Goal: Information Seeking & Learning: Learn about a topic

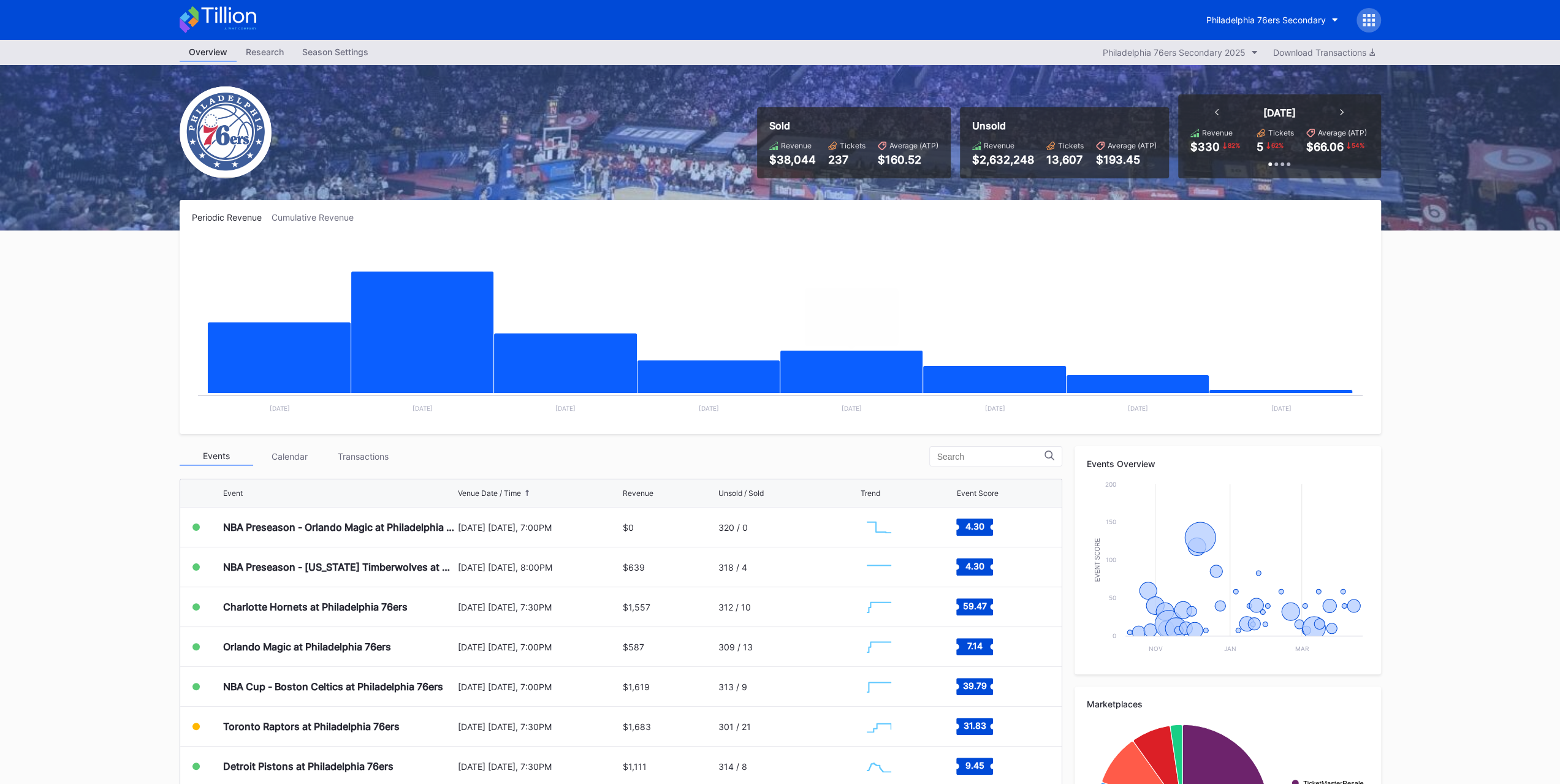
click at [378, 462] on div "Transactions" at bounding box center [363, 456] width 74 height 19
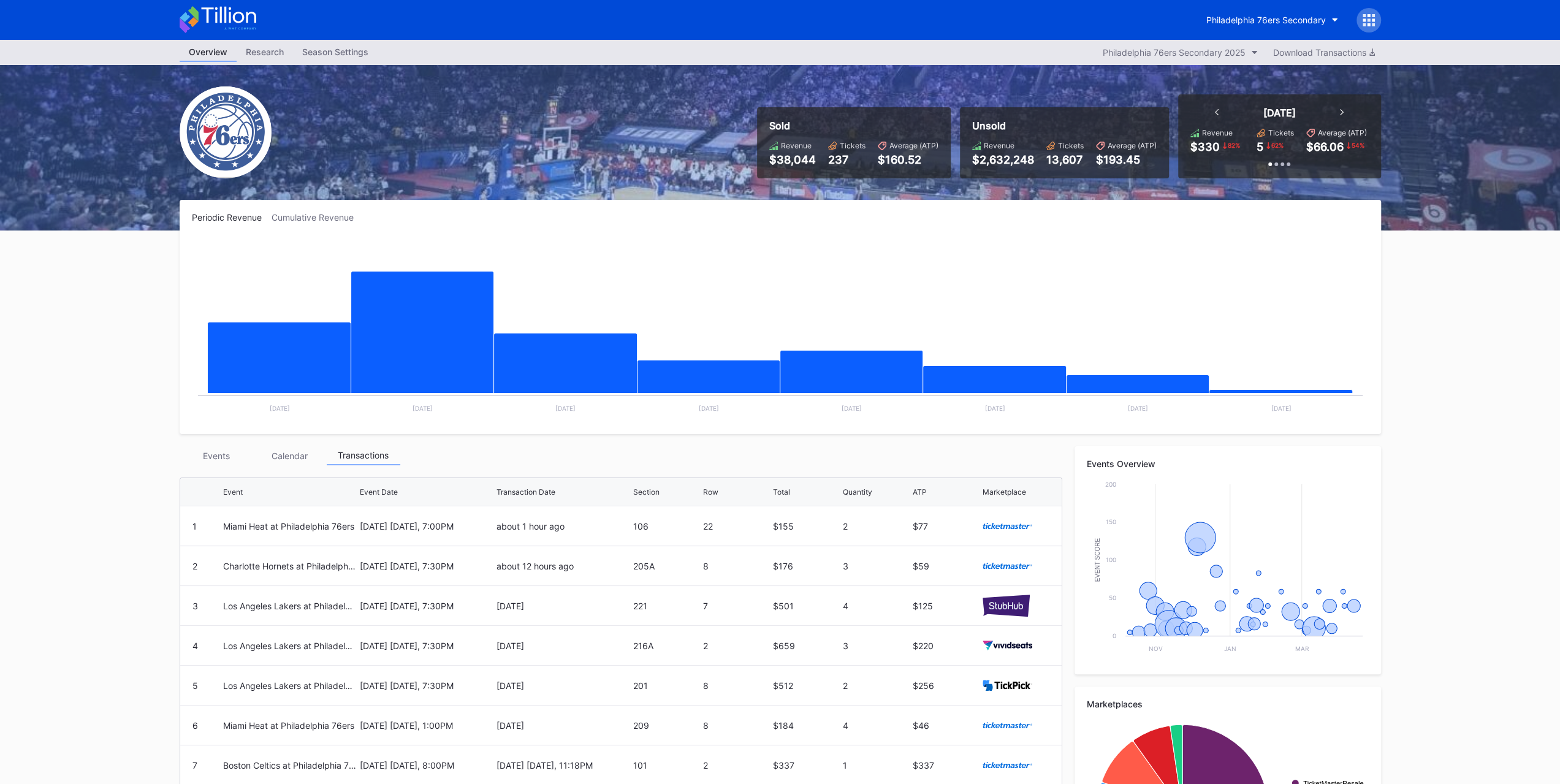
scroll to position [61, 0]
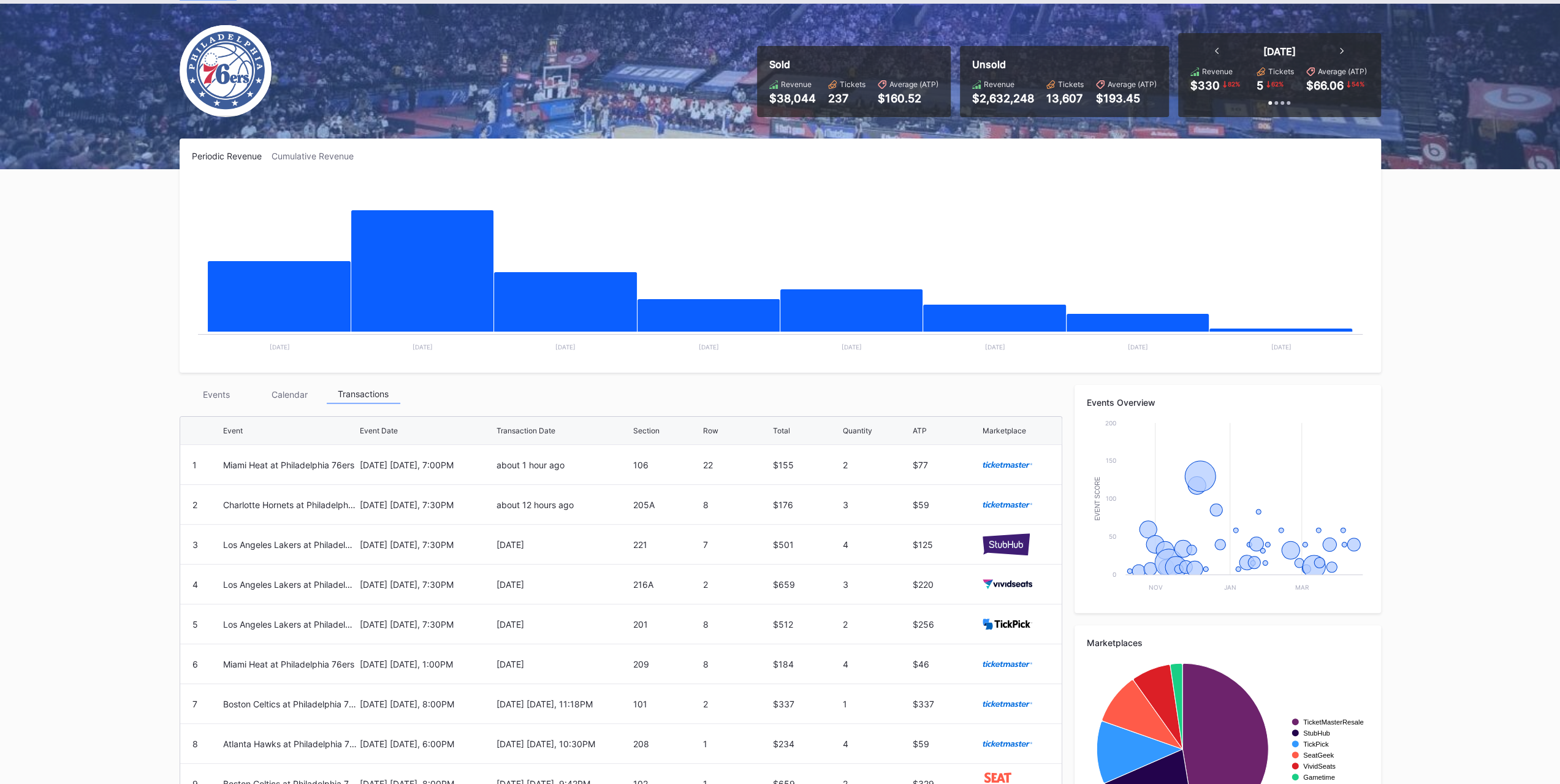
click at [238, 392] on div "Events" at bounding box center [217, 394] width 74 height 19
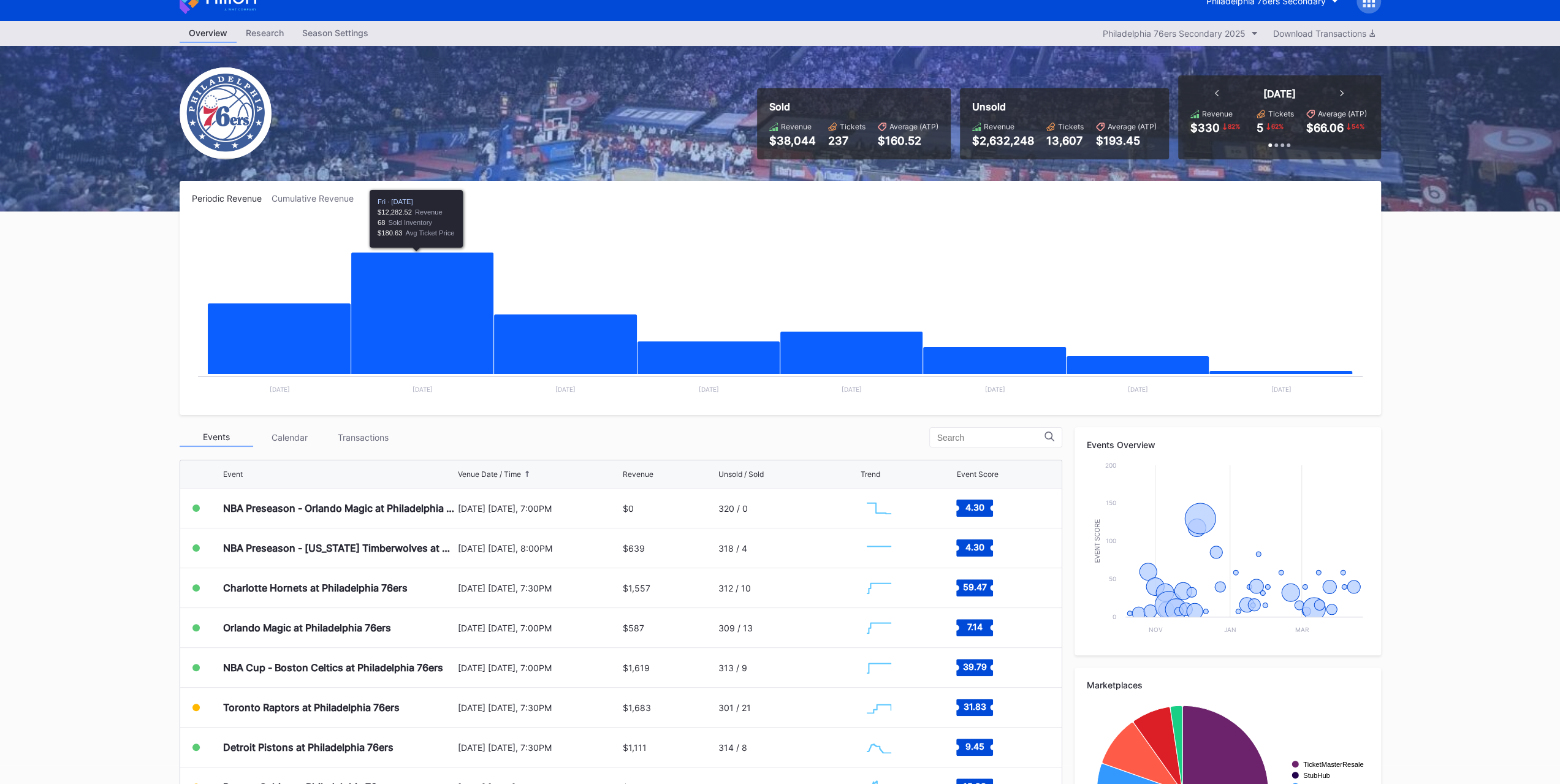
scroll to position [0, 0]
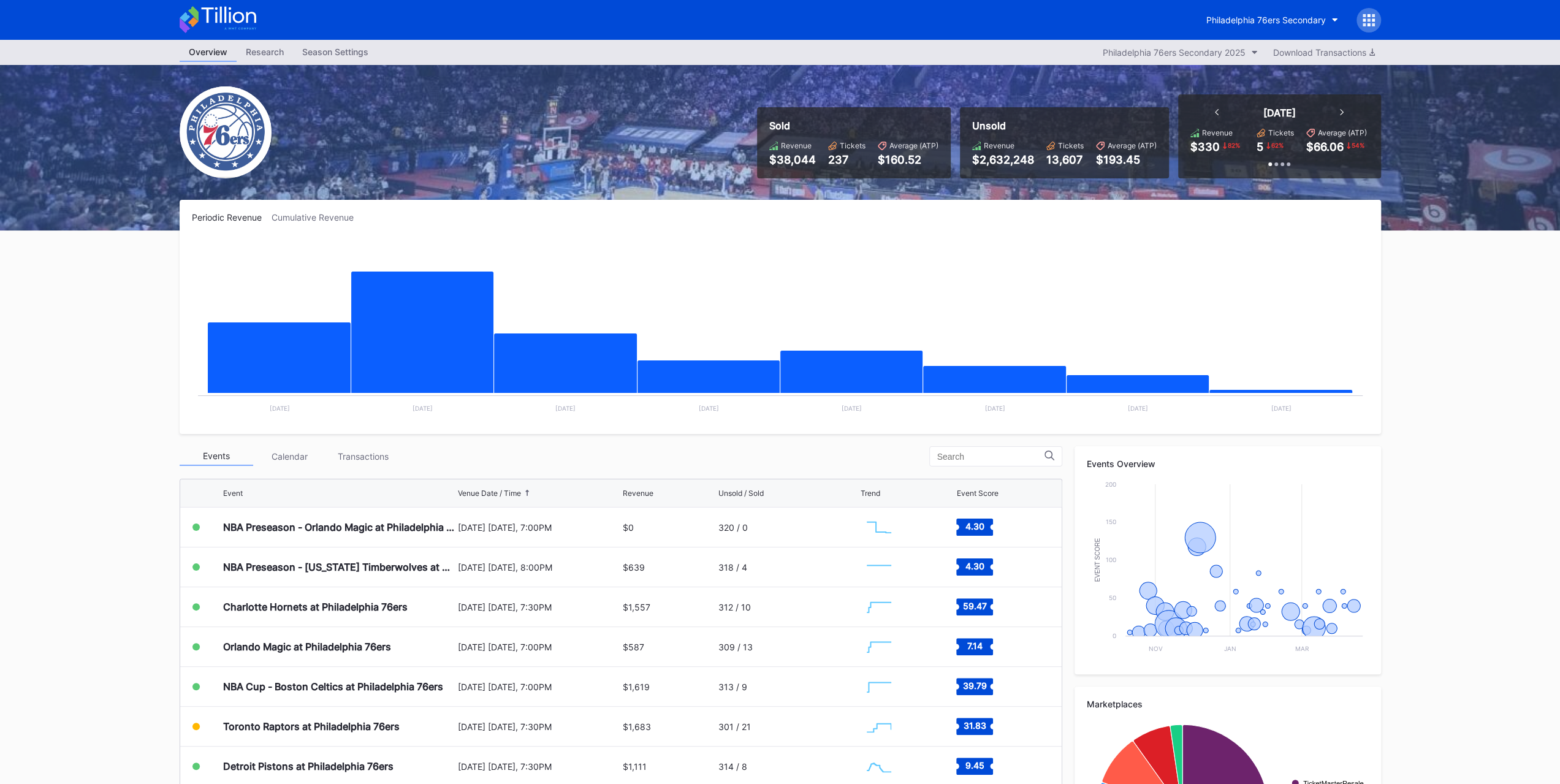
click at [1222, 9] on button "Philadelphia 76ers Secondary" at bounding box center [1272, 19] width 150 height 23
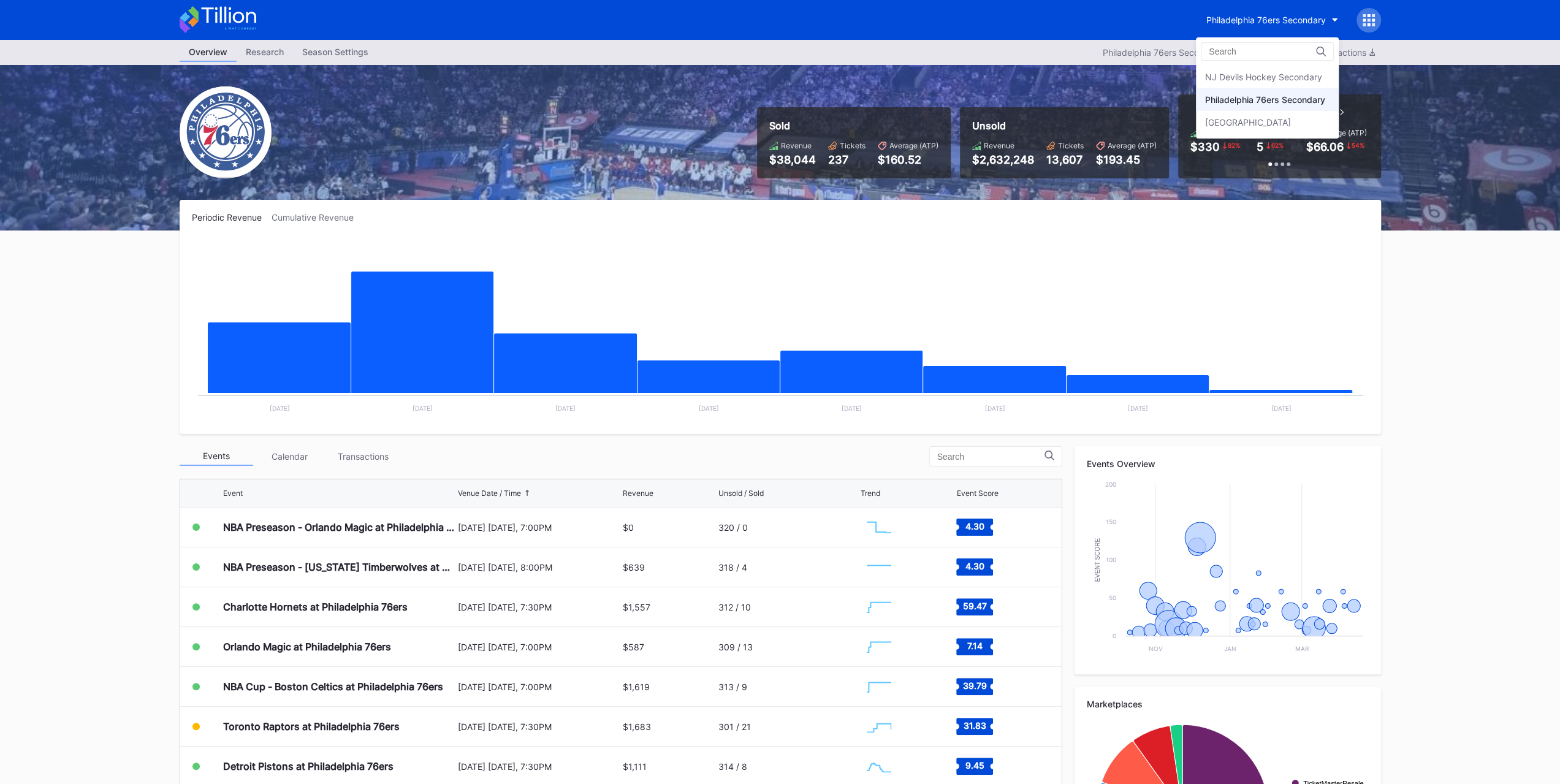
click at [1266, 83] on div "NJ Devils Hockey Secondary" at bounding box center [1267, 76] width 143 height 23
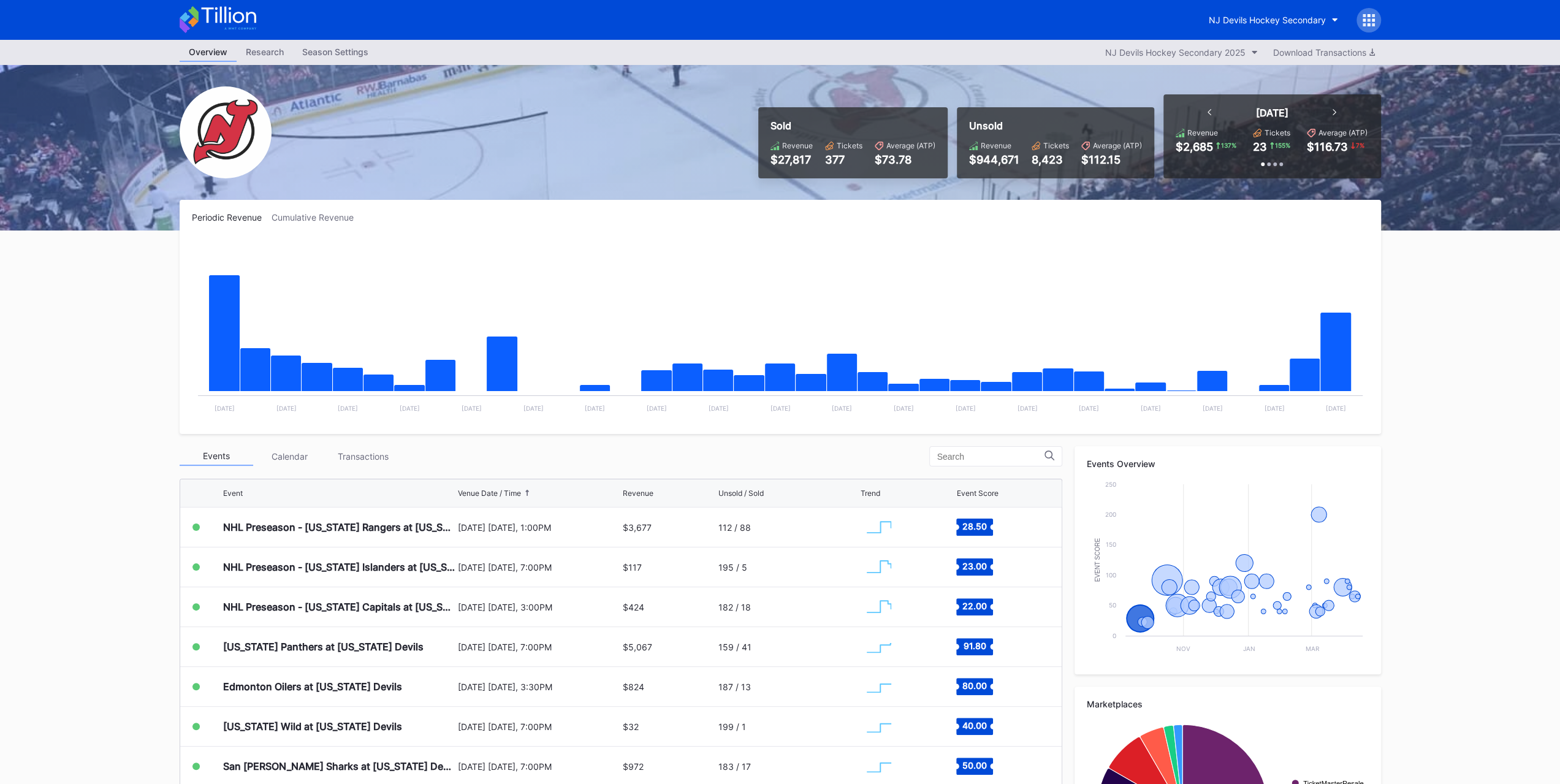
click at [337, 458] on div "Transactions" at bounding box center [363, 456] width 74 height 19
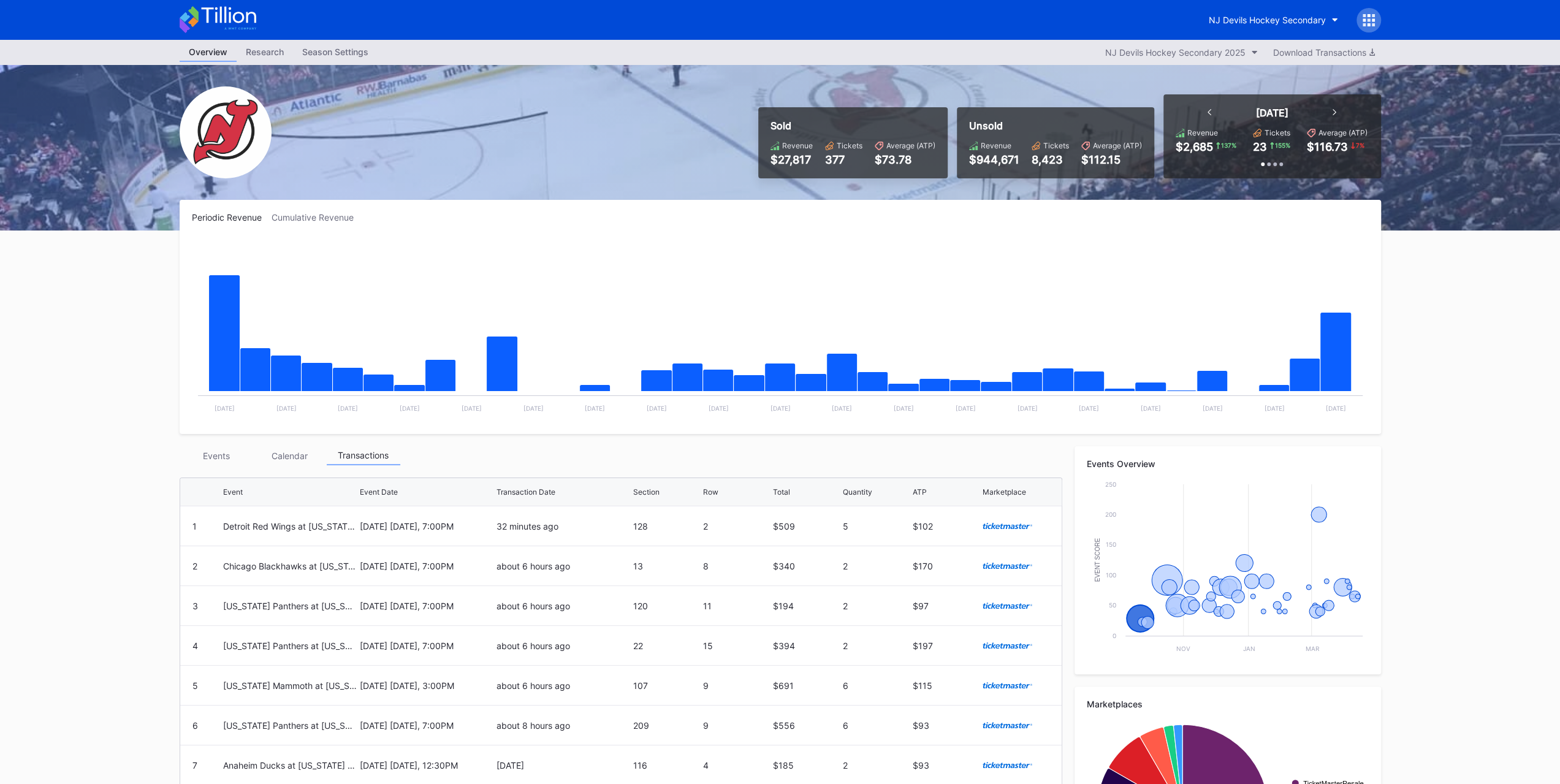
click at [247, 458] on div "Events" at bounding box center [217, 455] width 74 height 19
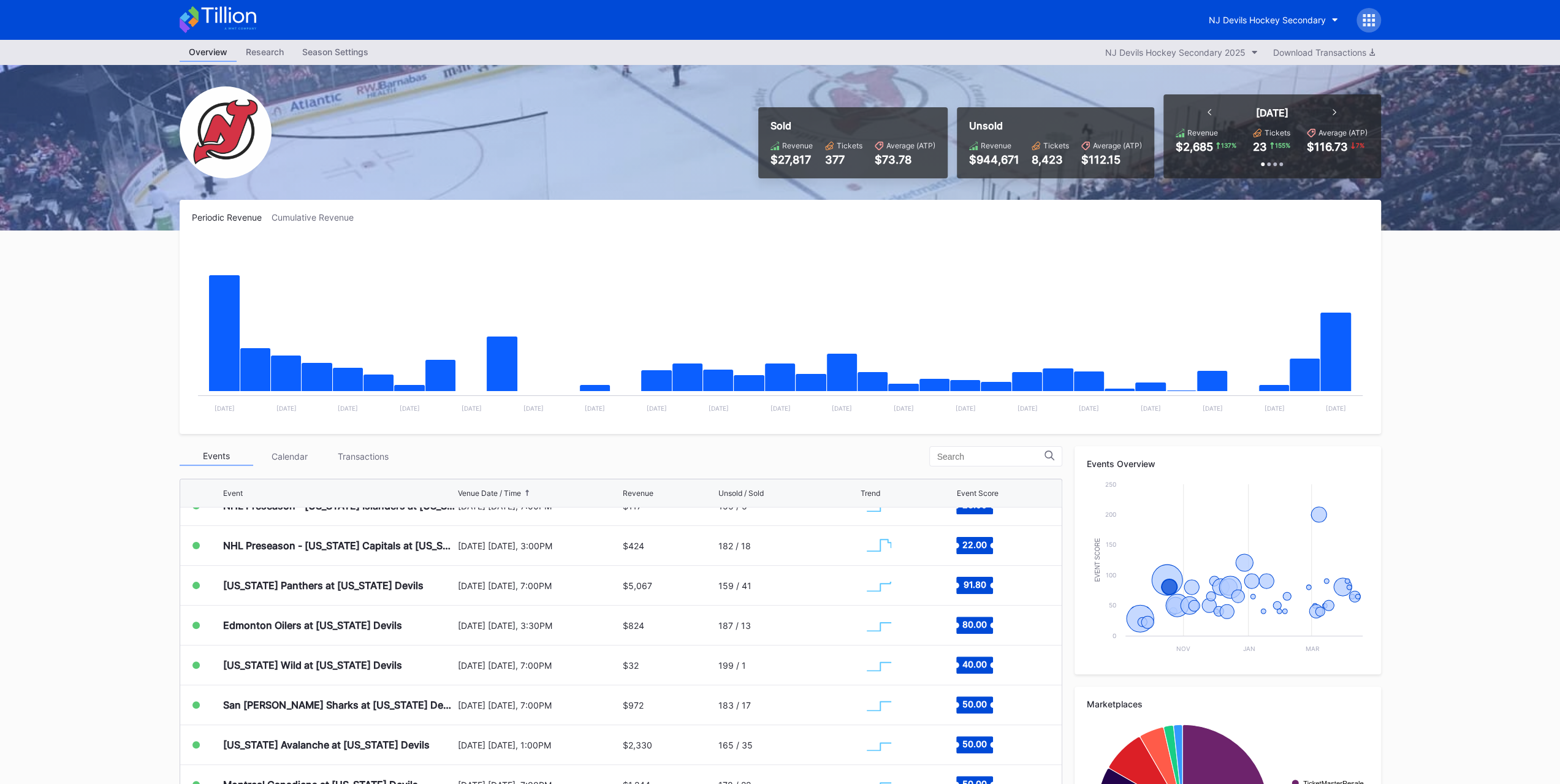
scroll to position [122, 0]
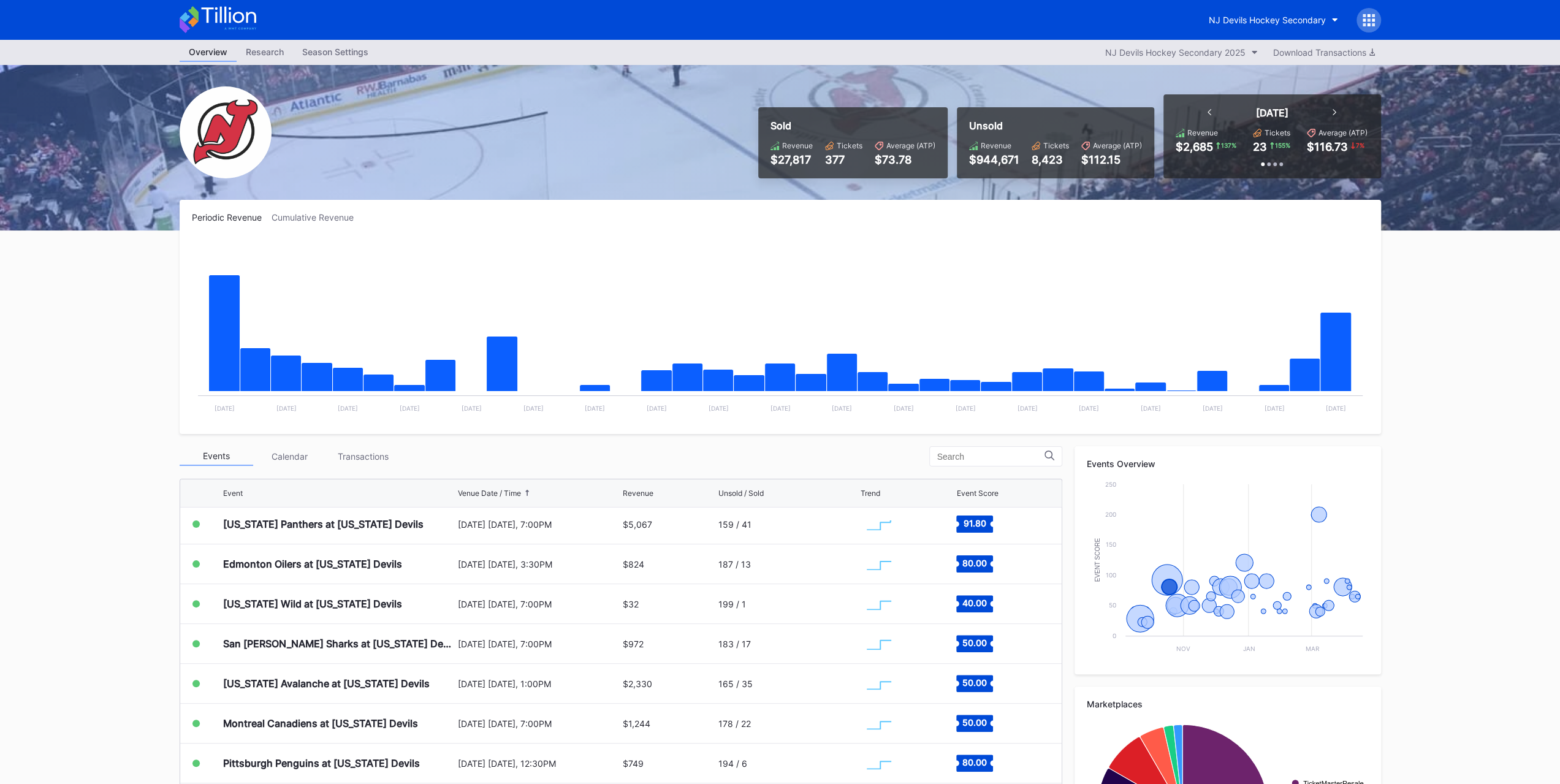
click at [1283, 26] on button "NJ Devils Hockey Secondary" at bounding box center [1273, 19] width 148 height 23
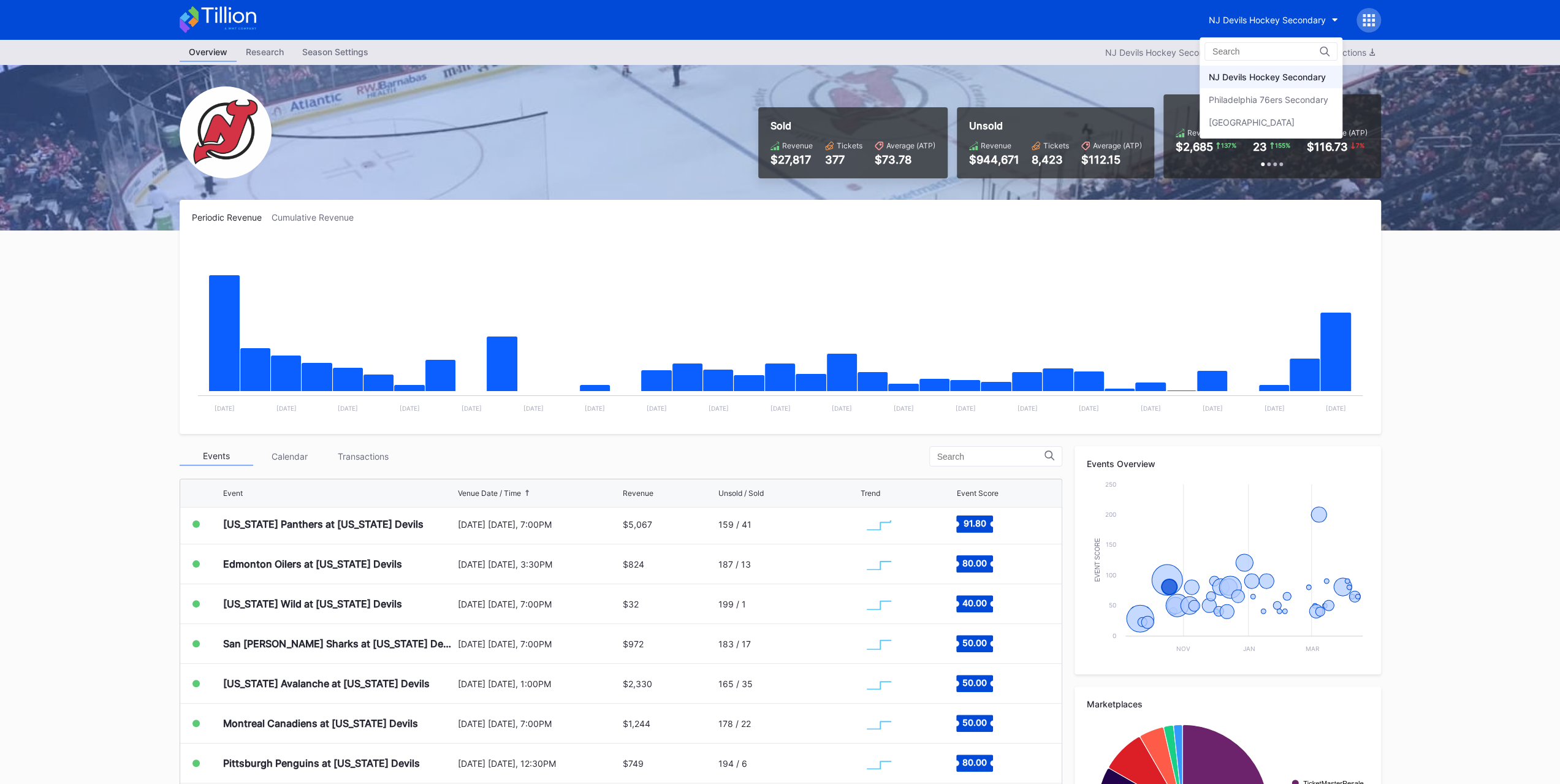
click at [1277, 100] on div "Philadelphia 76ers Secondary" at bounding box center [1268, 99] width 119 height 10
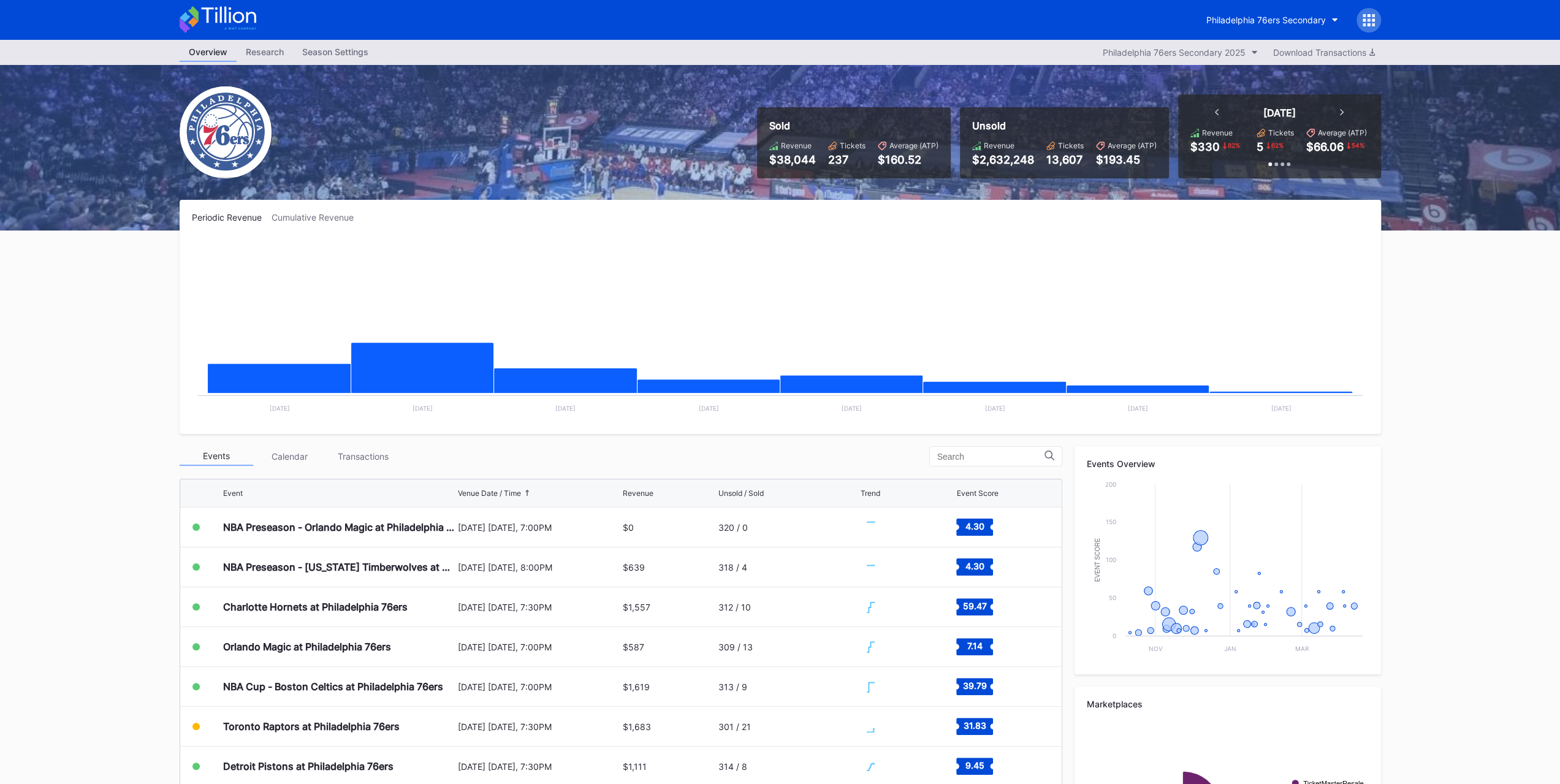
click at [1275, 21] on div "Philadelphia 76ers Secondary" at bounding box center [1266, 19] width 119 height 10
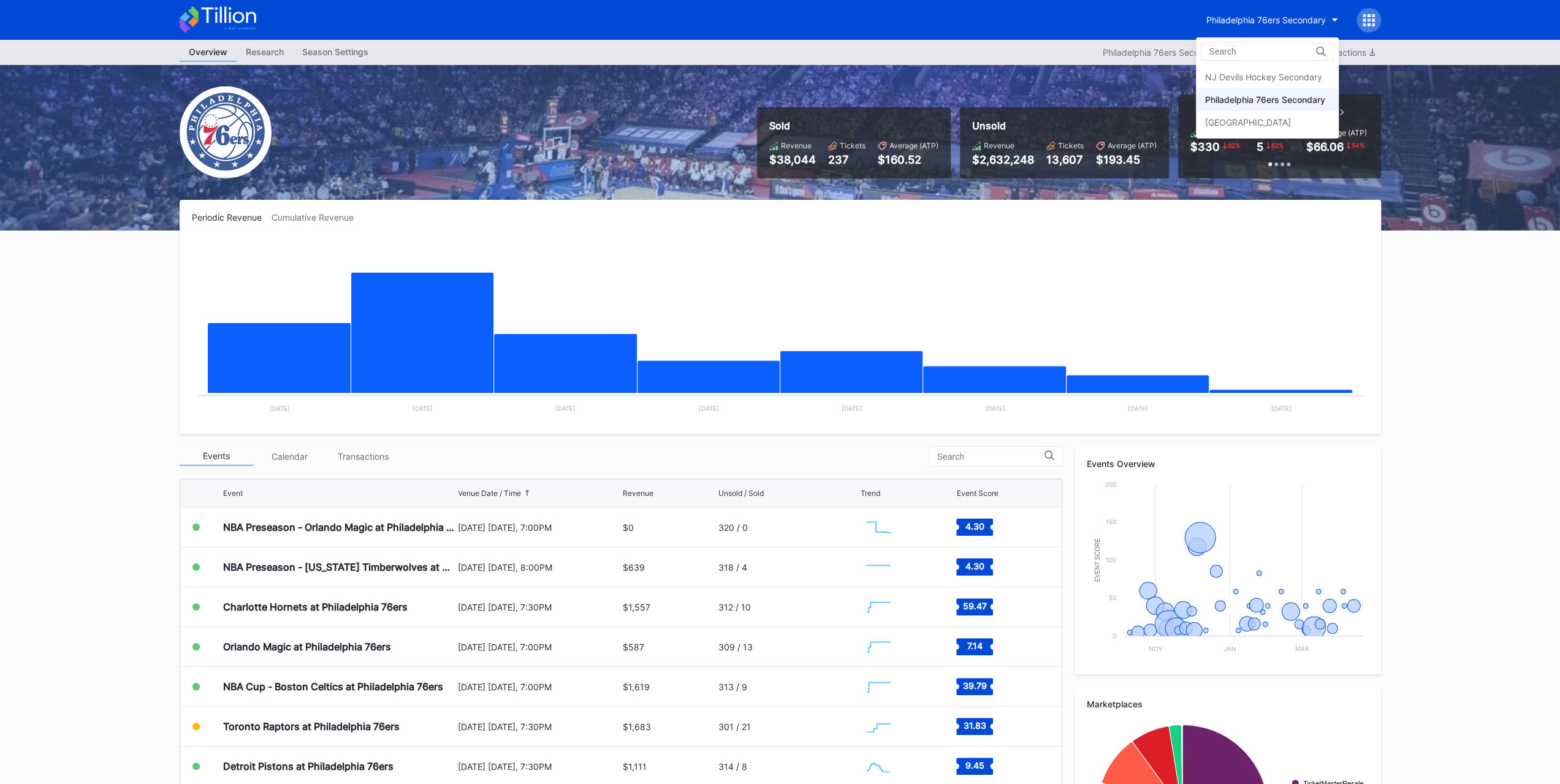
click at [1277, 122] on div "[GEOGRAPHIC_DATA]" at bounding box center [1248, 122] width 86 height 10
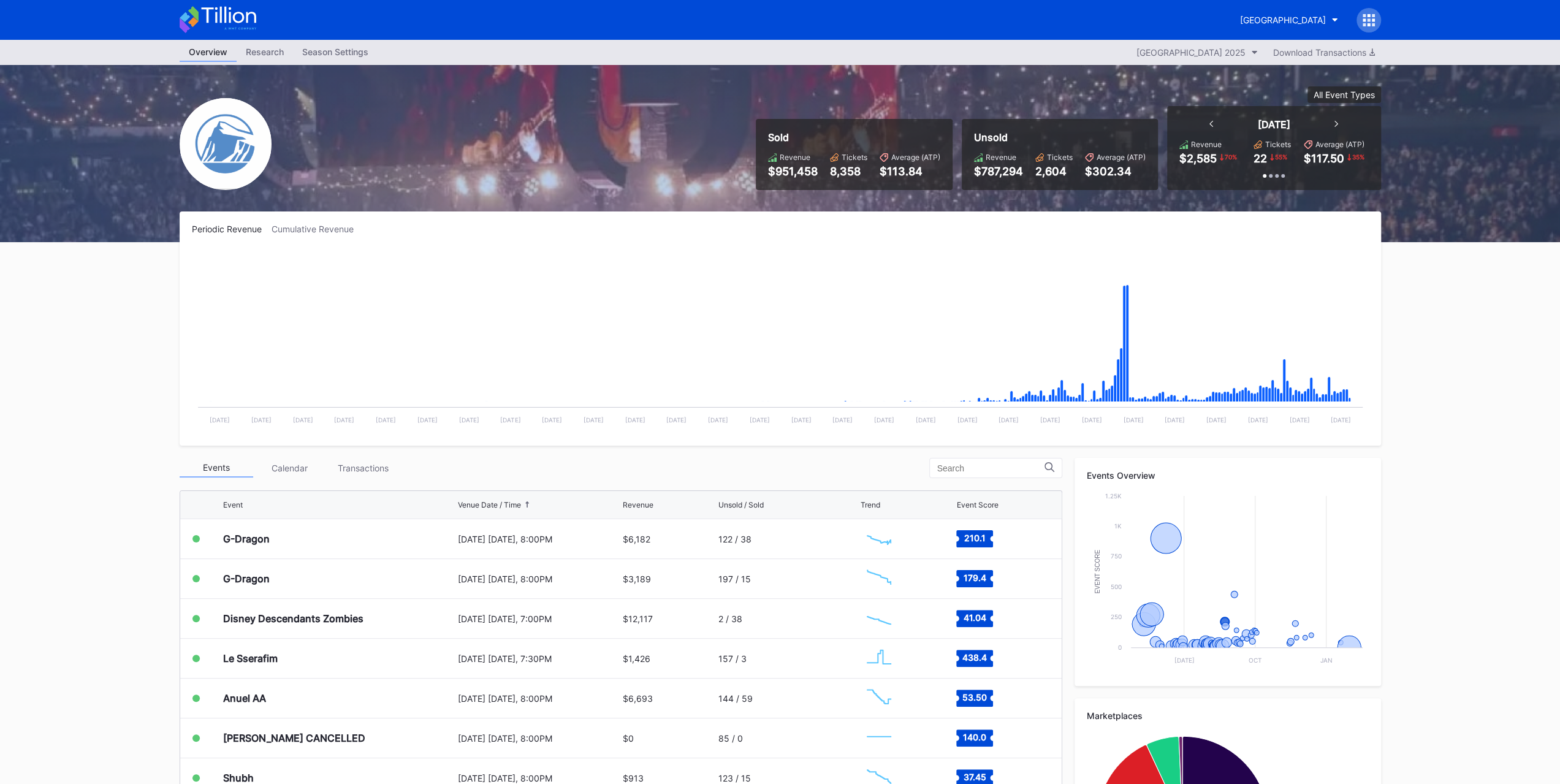
scroll to position [1314, 0]
click at [346, 531] on div "G-Dragon" at bounding box center [339, 539] width 232 height 39
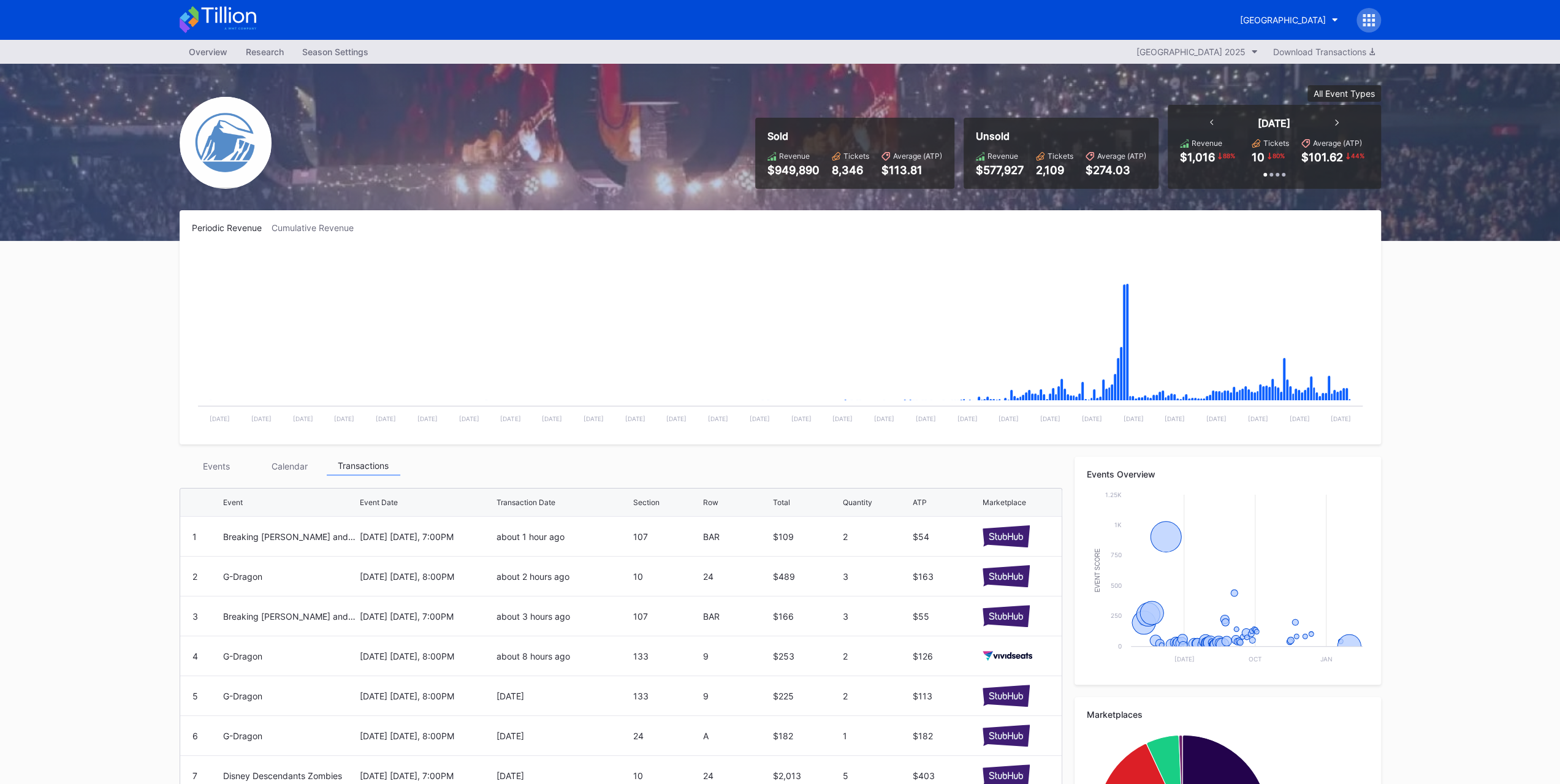
click at [1274, 10] on button "[GEOGRAPHIC_DATA]" at bounding box center [1289, 19] width 117 height 23
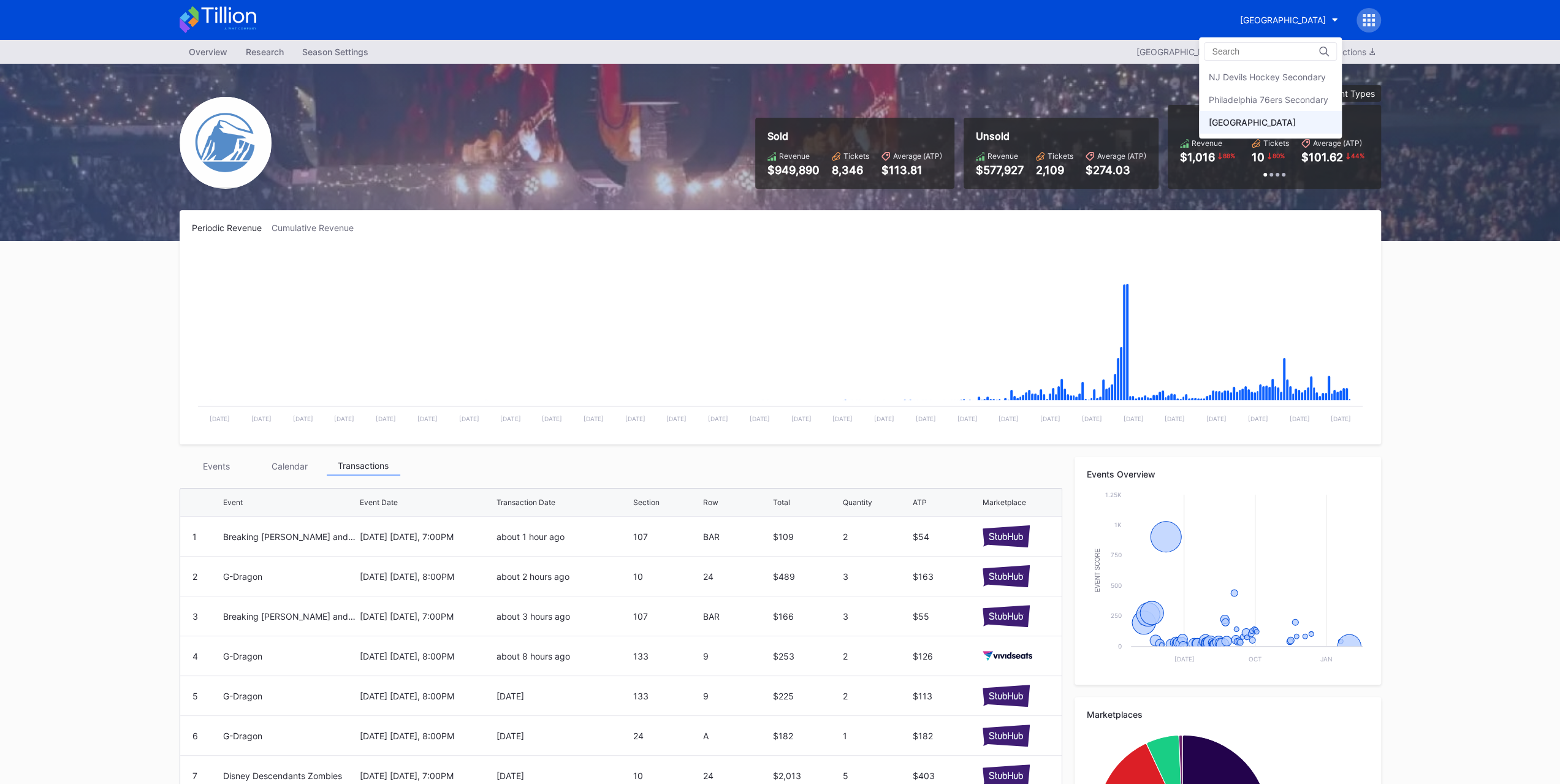
click at [1279, 96] on div "Philadelphia 76ers Secondary" at bounding box center [1268, 99] width 119 height 10
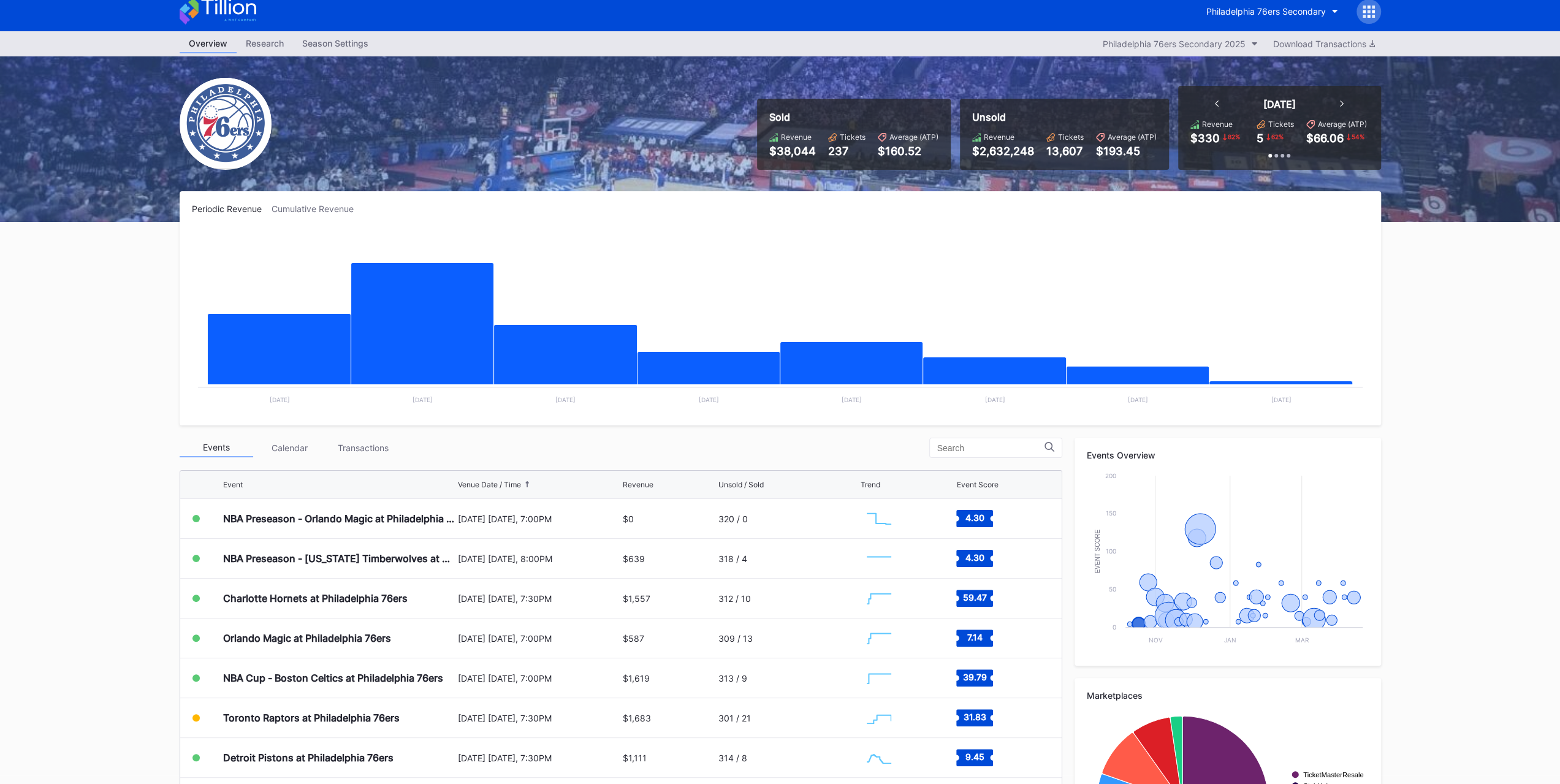
scroll to position [122, 0]
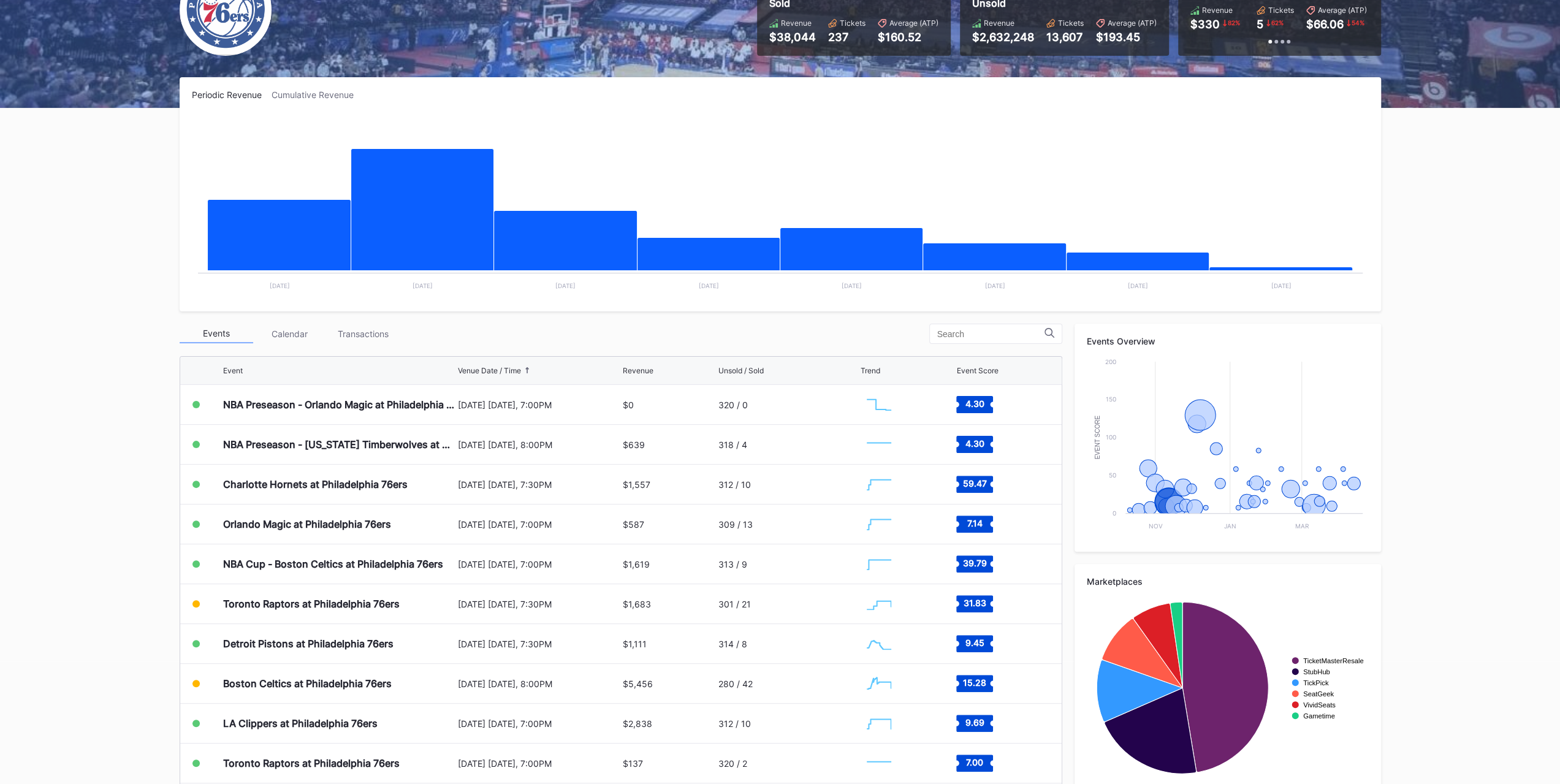
click at [392, 669] on div "Boston Celtics at Philadelphia 76ers" at bounding box center [339, 683] width 232 height 39
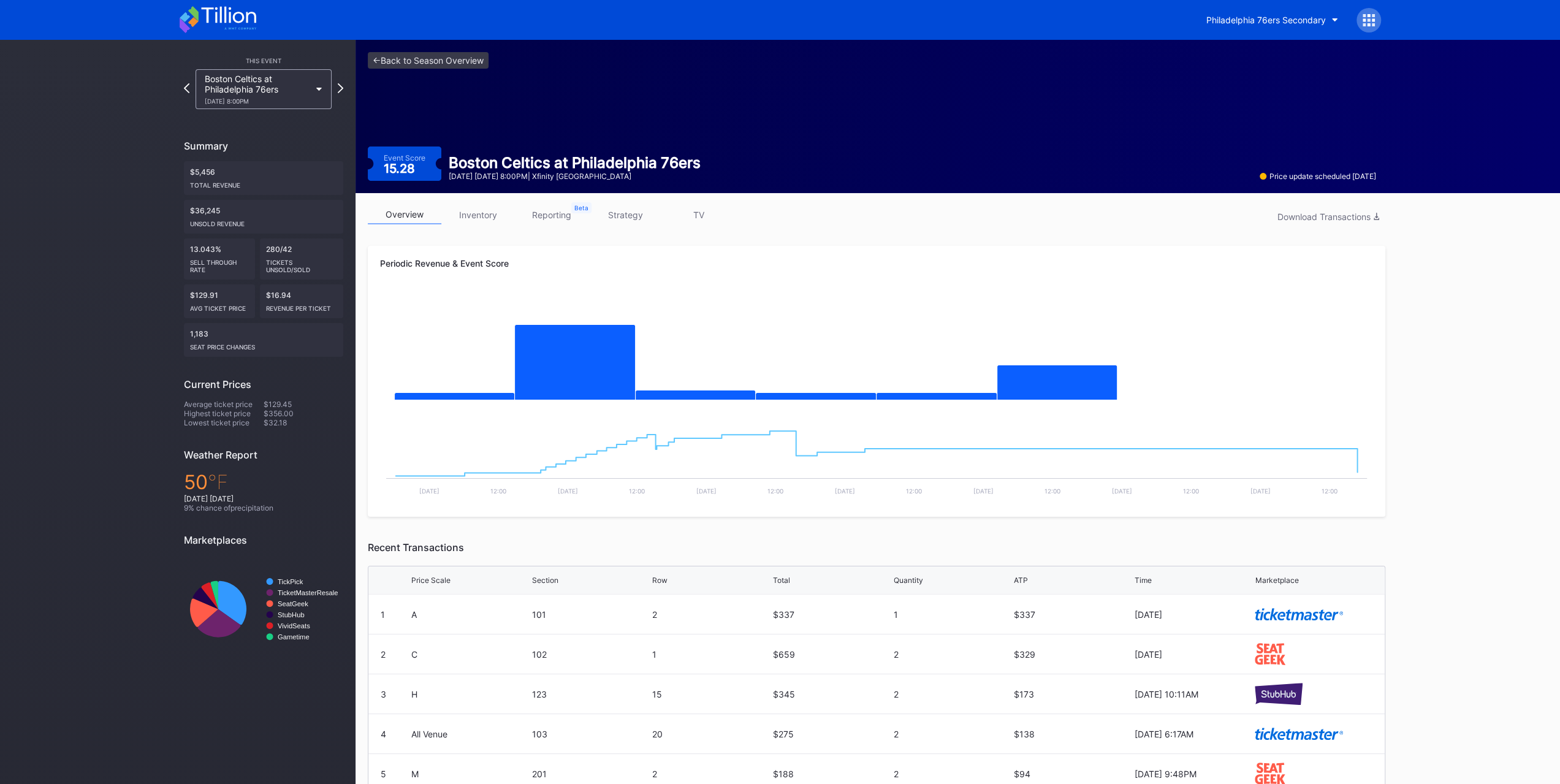
click at [483, 210] on link "inventory" at bounding box center [478, 215] width 74 height 19
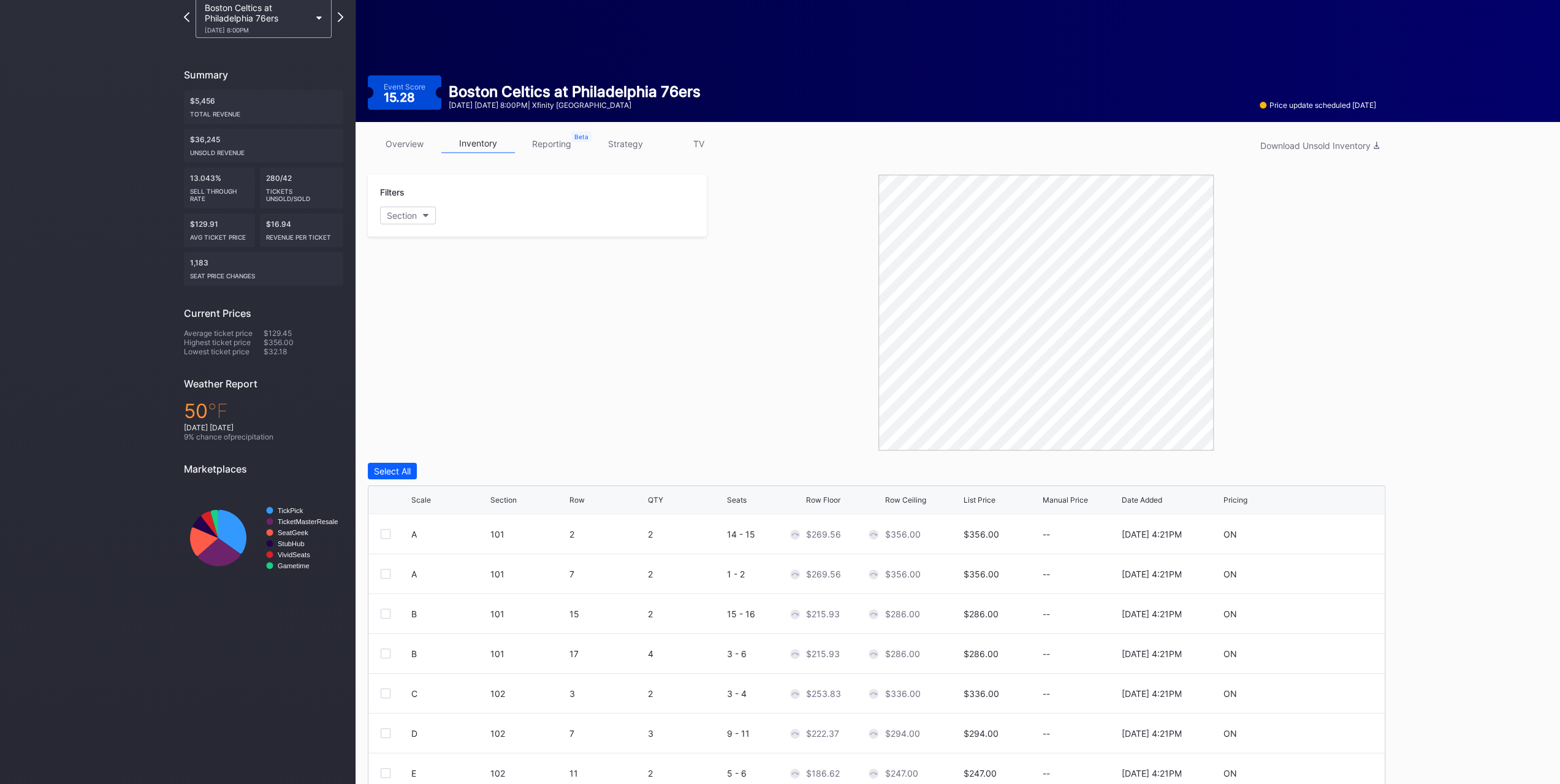
scroll to position [122, 0]
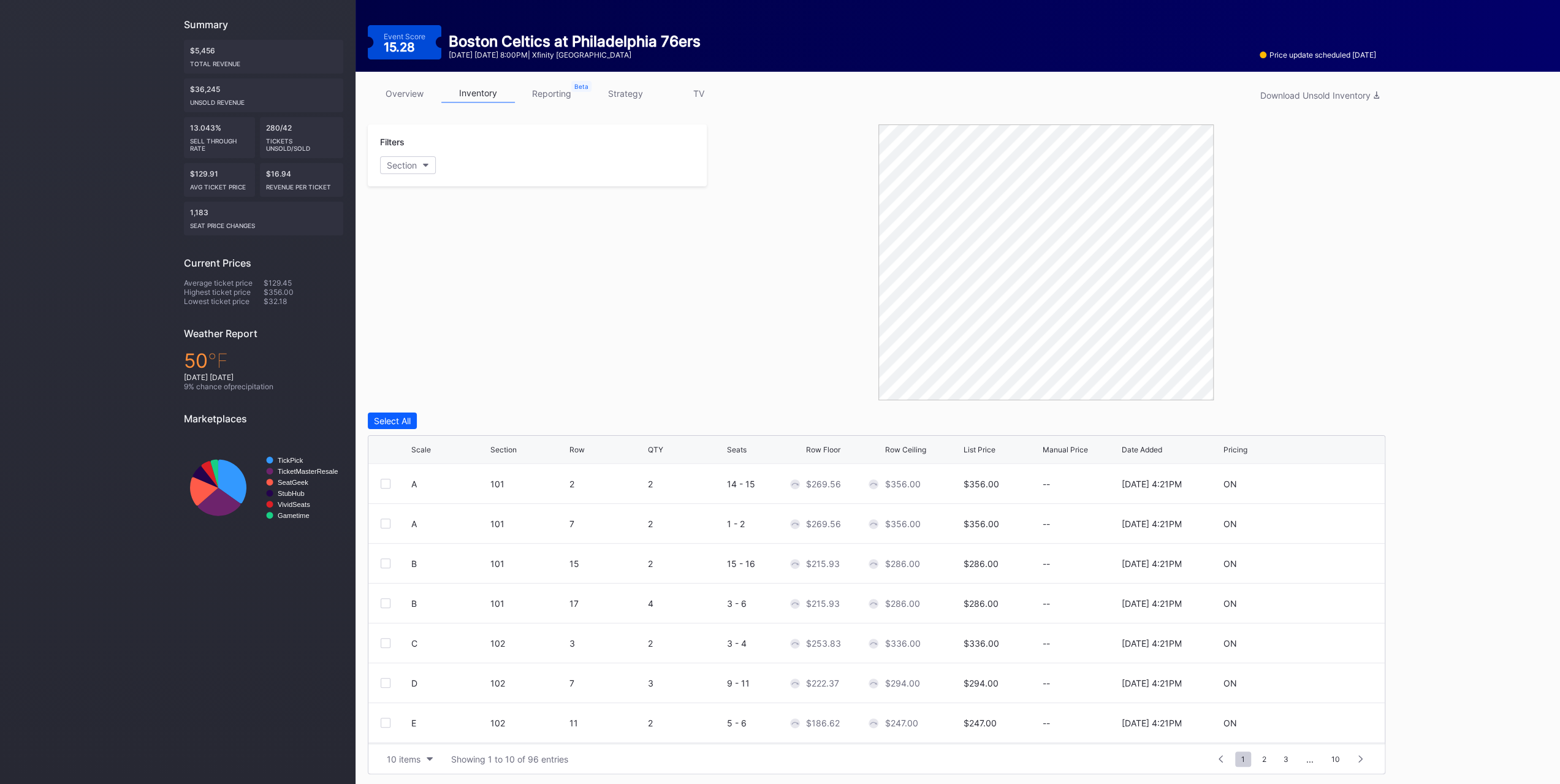
click at [430, 757] on icon "button" at bounding box center [429, 758] width 6 height 3
click at [431, 723] on div "200 items" at bounding box center [410, 726] width 58 height 23
click at [1331, 524] on icon at bounding box center [1335, 523] width 9 height 9
click at [831, 528] on input "269.56" at bounding box center [843, 528] width 76 height 24
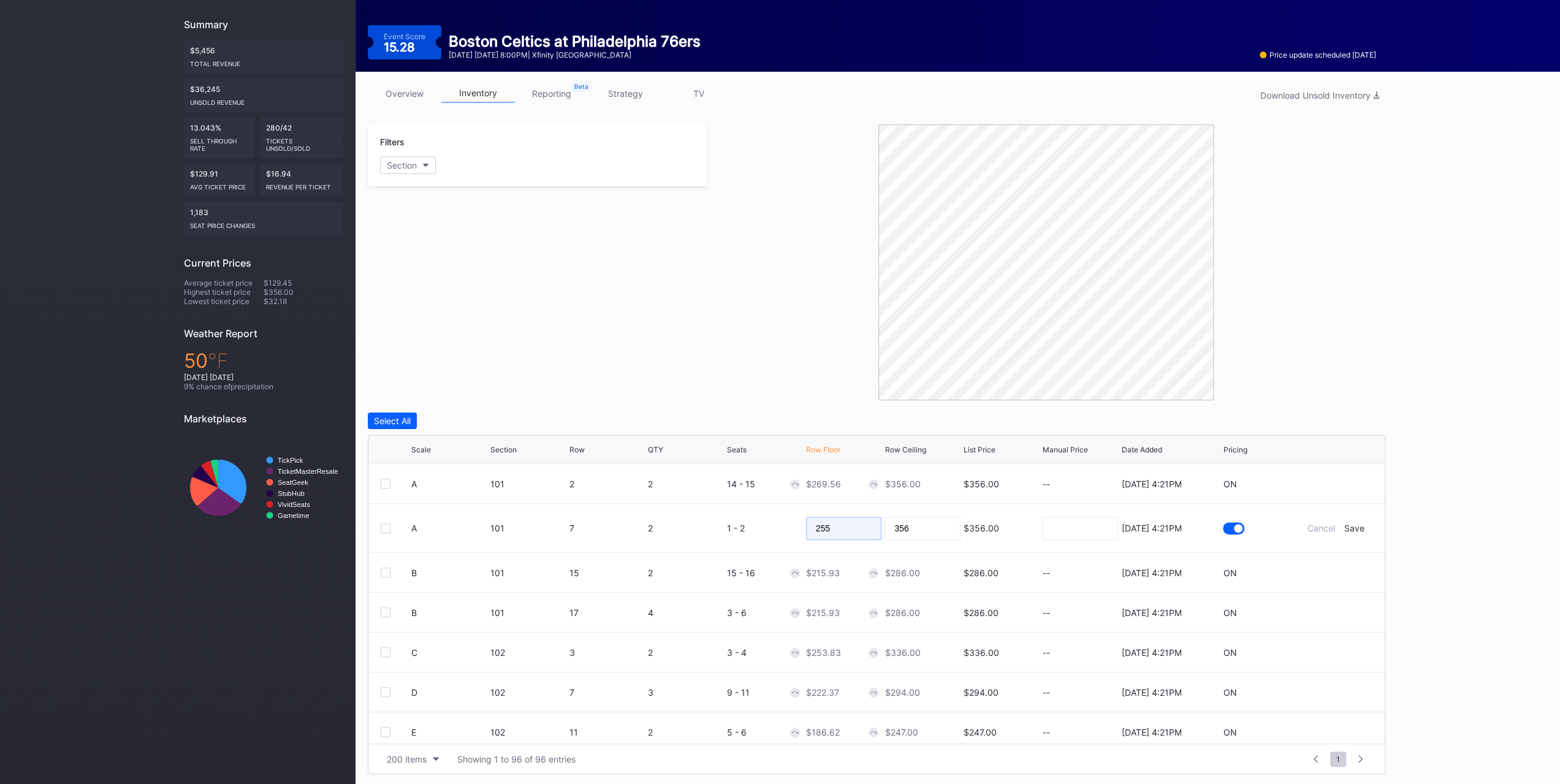
type input "255"
type input "260"
click at [1351, 524] on div "Save" at bounding box center [1354, 528] width 20 height 10
click at [642, 445] on div "Row" at bounding box center [606, 449] width 76 height 9
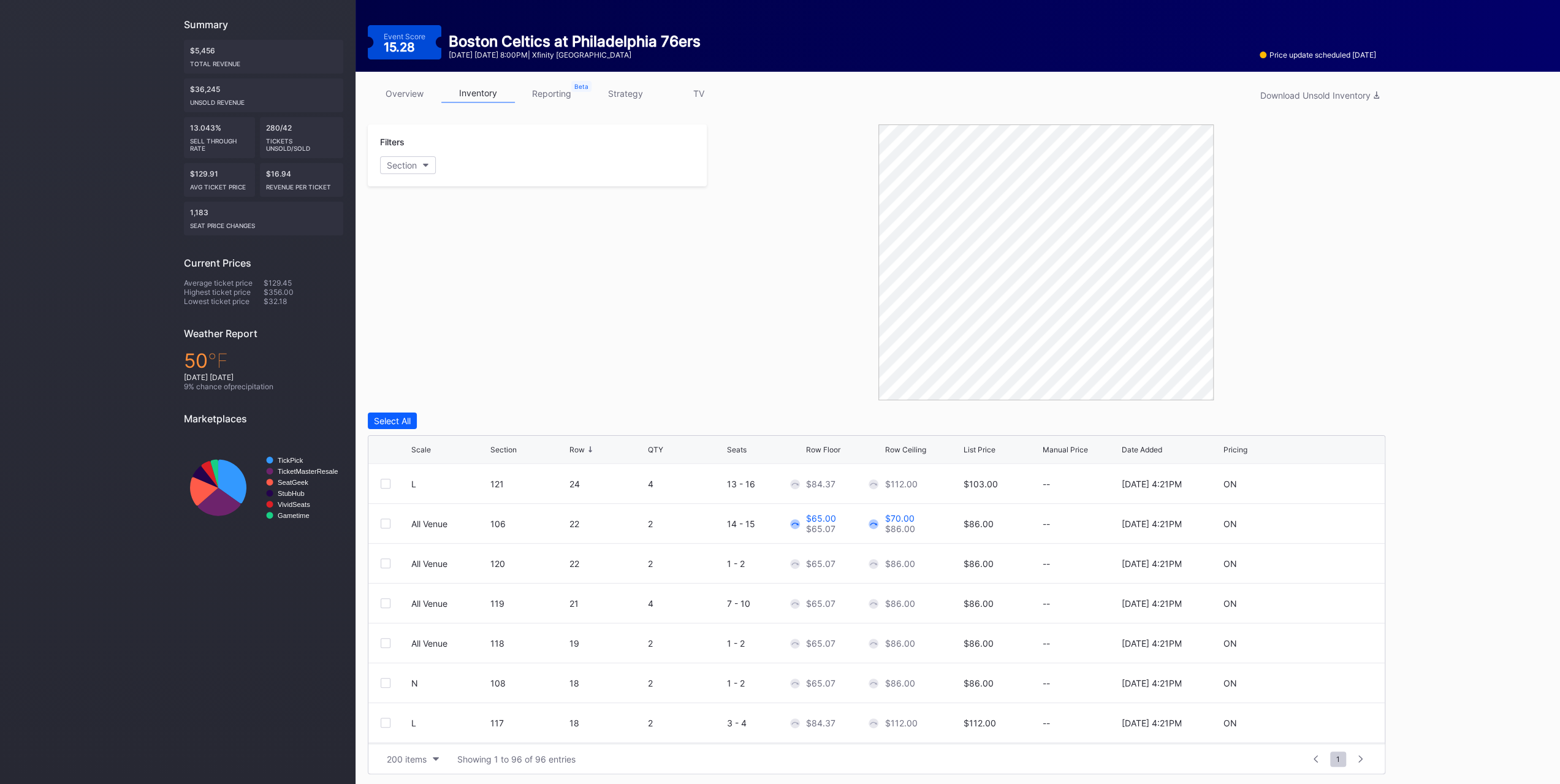
click at [642, 445] on div "Row" at bounding box center [606, 449] width 76 height 9
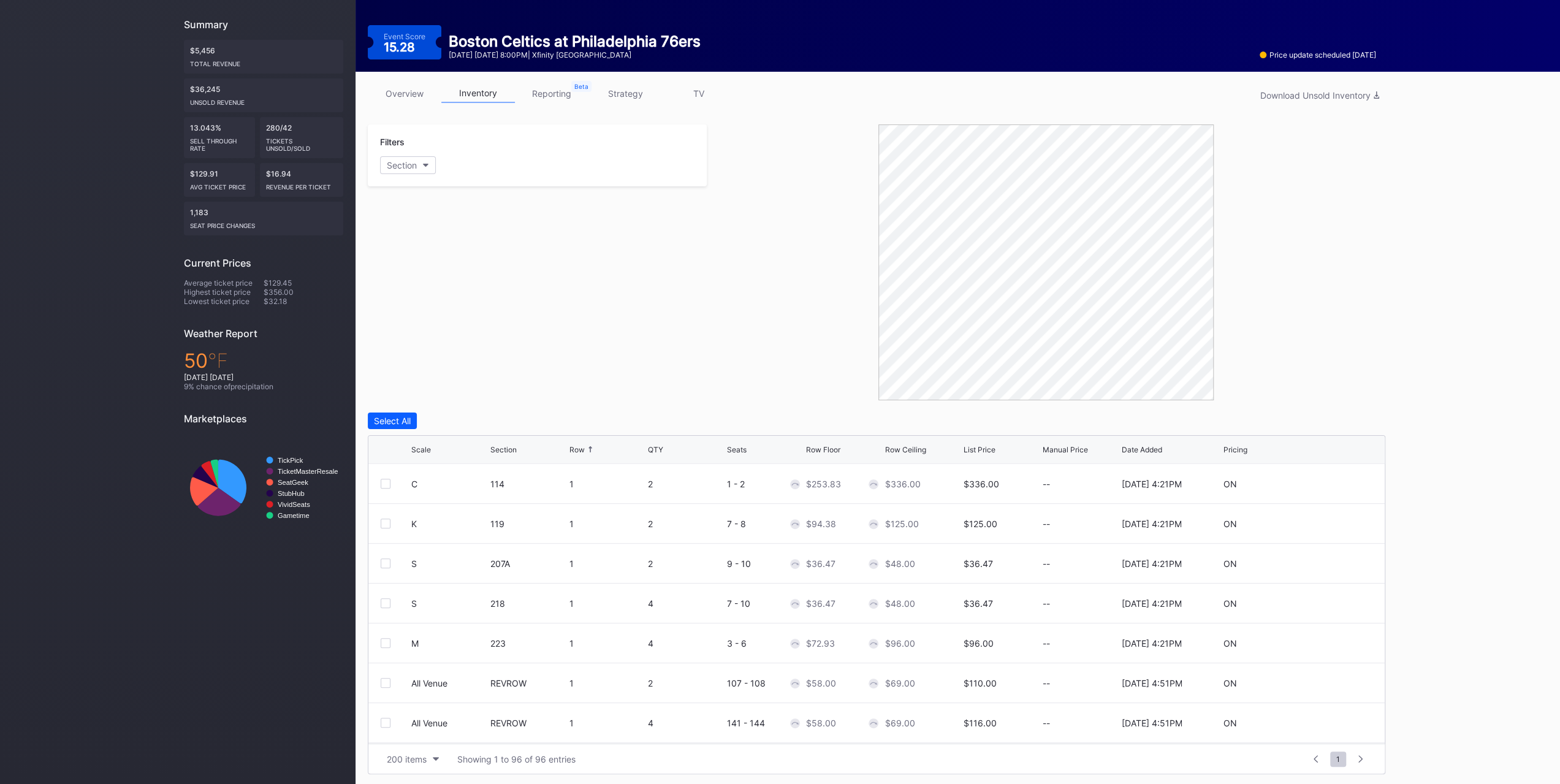
click at [642, 445] on div "Row" at bounding box center [606, 449] width 76 height 9
click at [424, 760] on div "200 items" at bounding box center [406, 758] width 40 height 10
click at [424, 735] on div "200 items" at bounding box center [410, 726] width 60 height 23
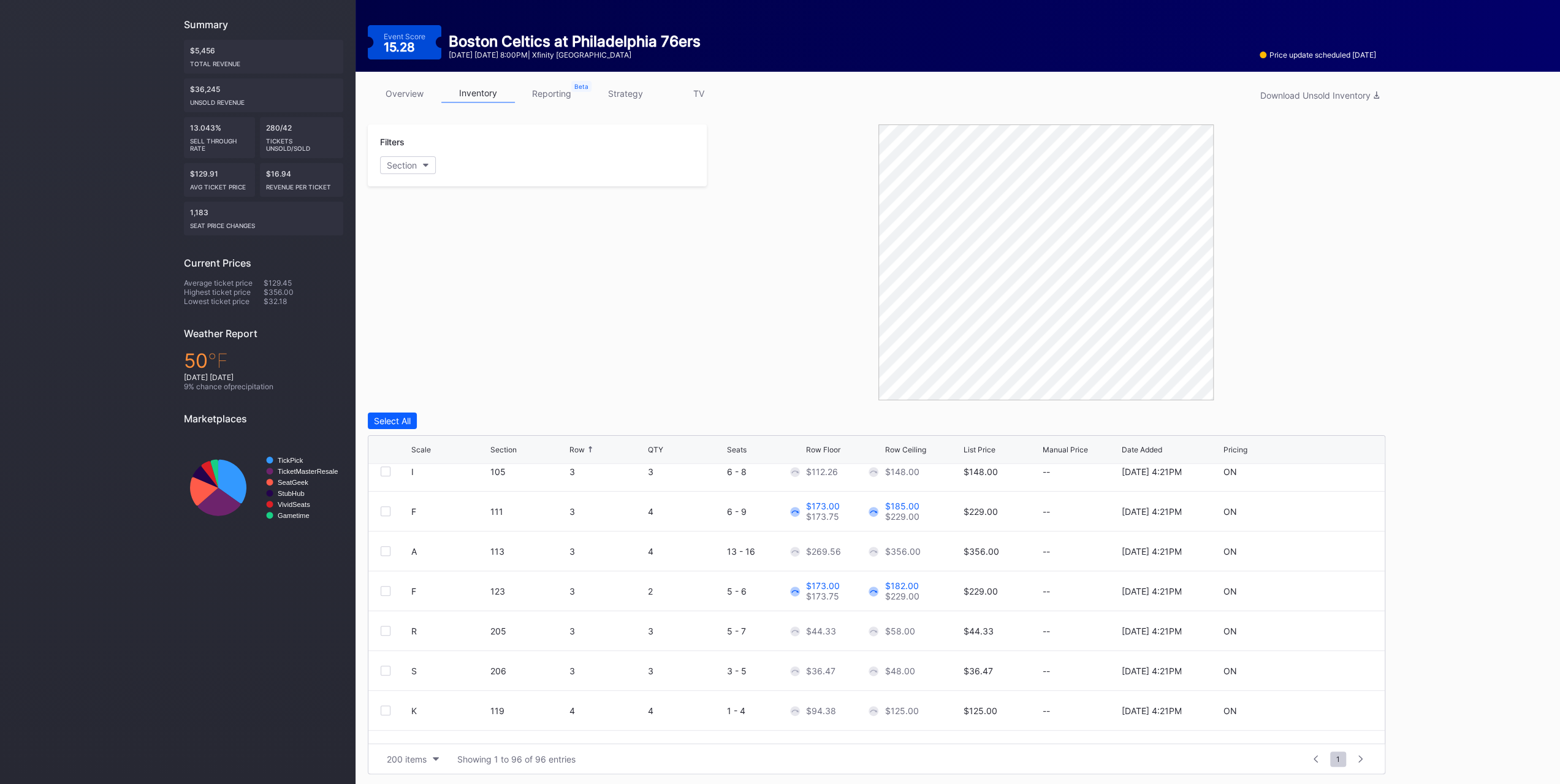
scroll to position [551, 0]
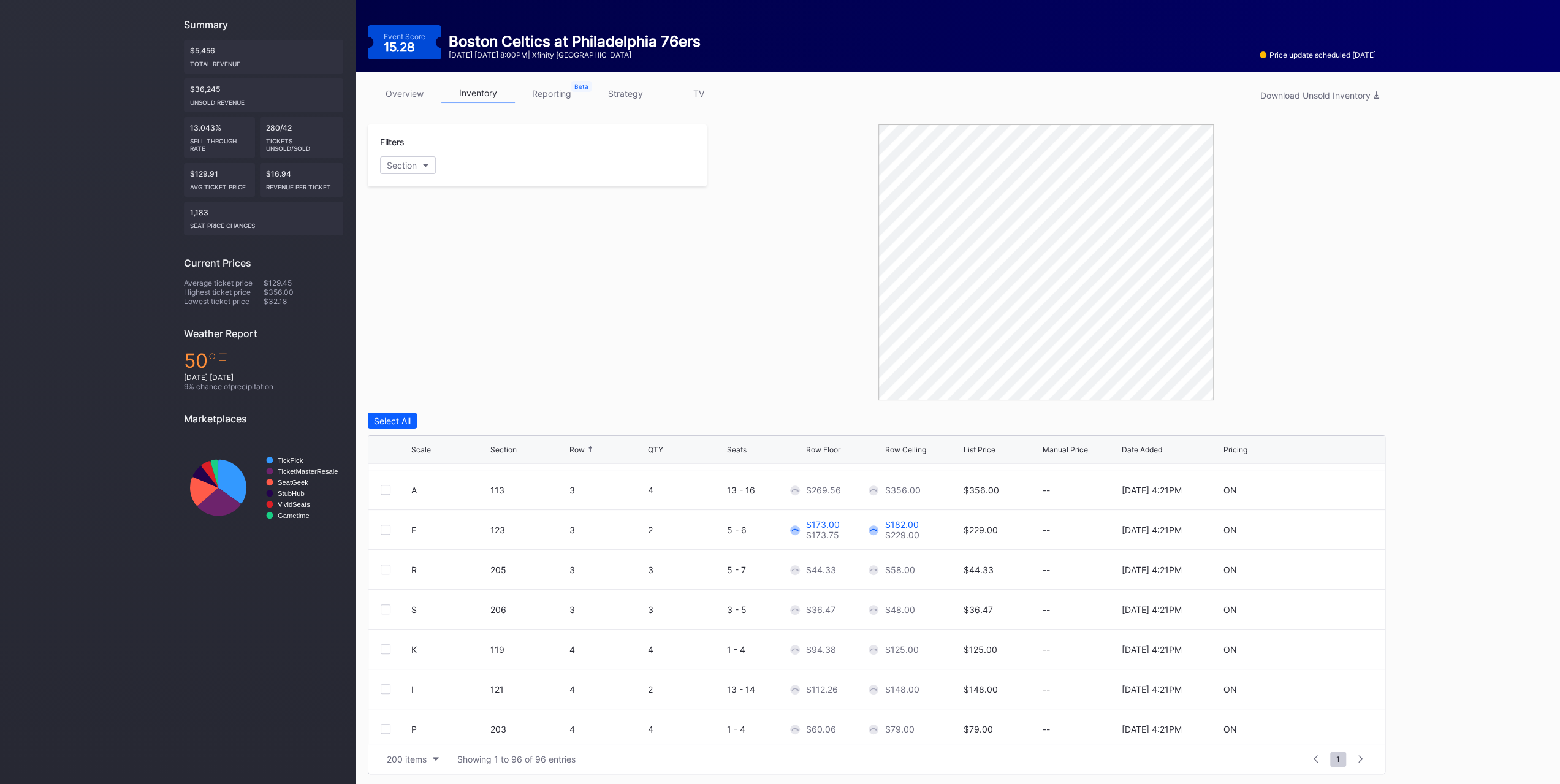
click at [665, 454] on div "Scale Section Row QTY Seats Row Floor Row Ceiling List Price Manual Price Date …" at bounding box center [876, 449] width 1016 height 28
click at [661, 448] on div "QTY" at bounding box center [656, 449] width 15 height 9
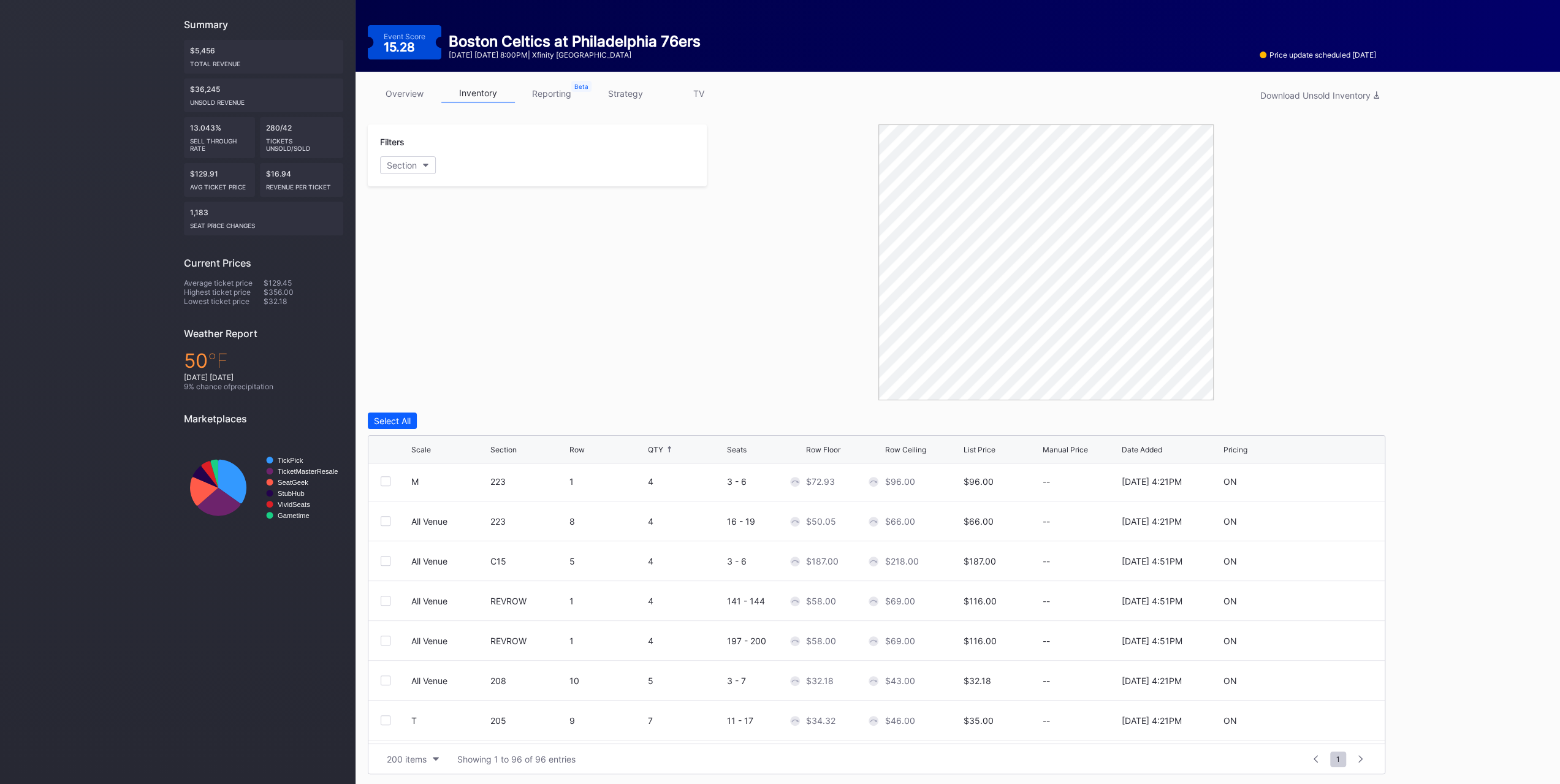
scroll to position [3544, 0]
click at [1331, 679] on icon at bounding box center [1335, 683] width 9 height 9
click at [827, 685] on input "34.32" at bounding box center [843, 688] width 76 height 24
type input "32"
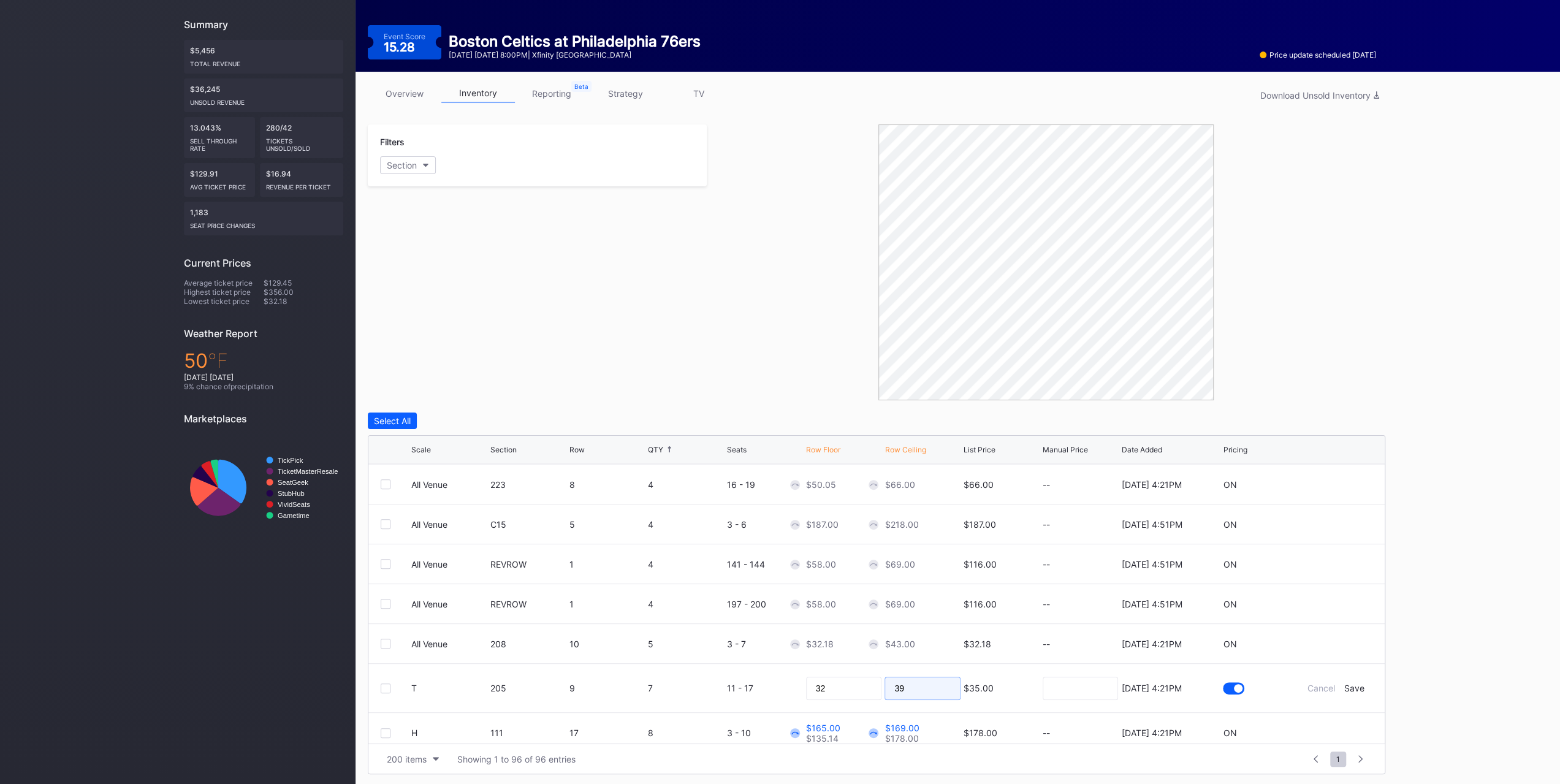
type input "39"
click at [1347, 683] on div "Save" at bounding box center [1354, 687] width 20 height 10
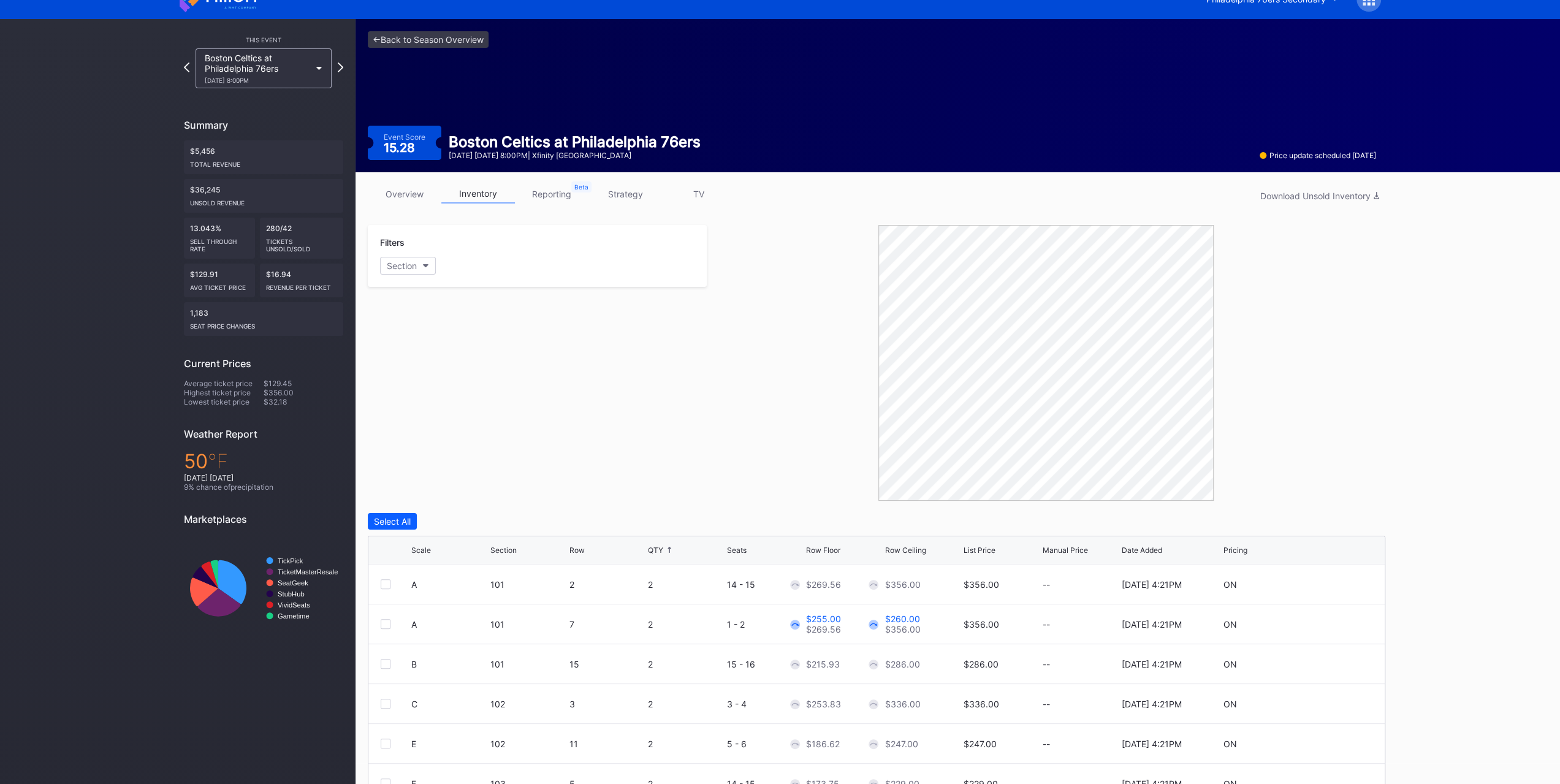
scroll to position [0, 0]
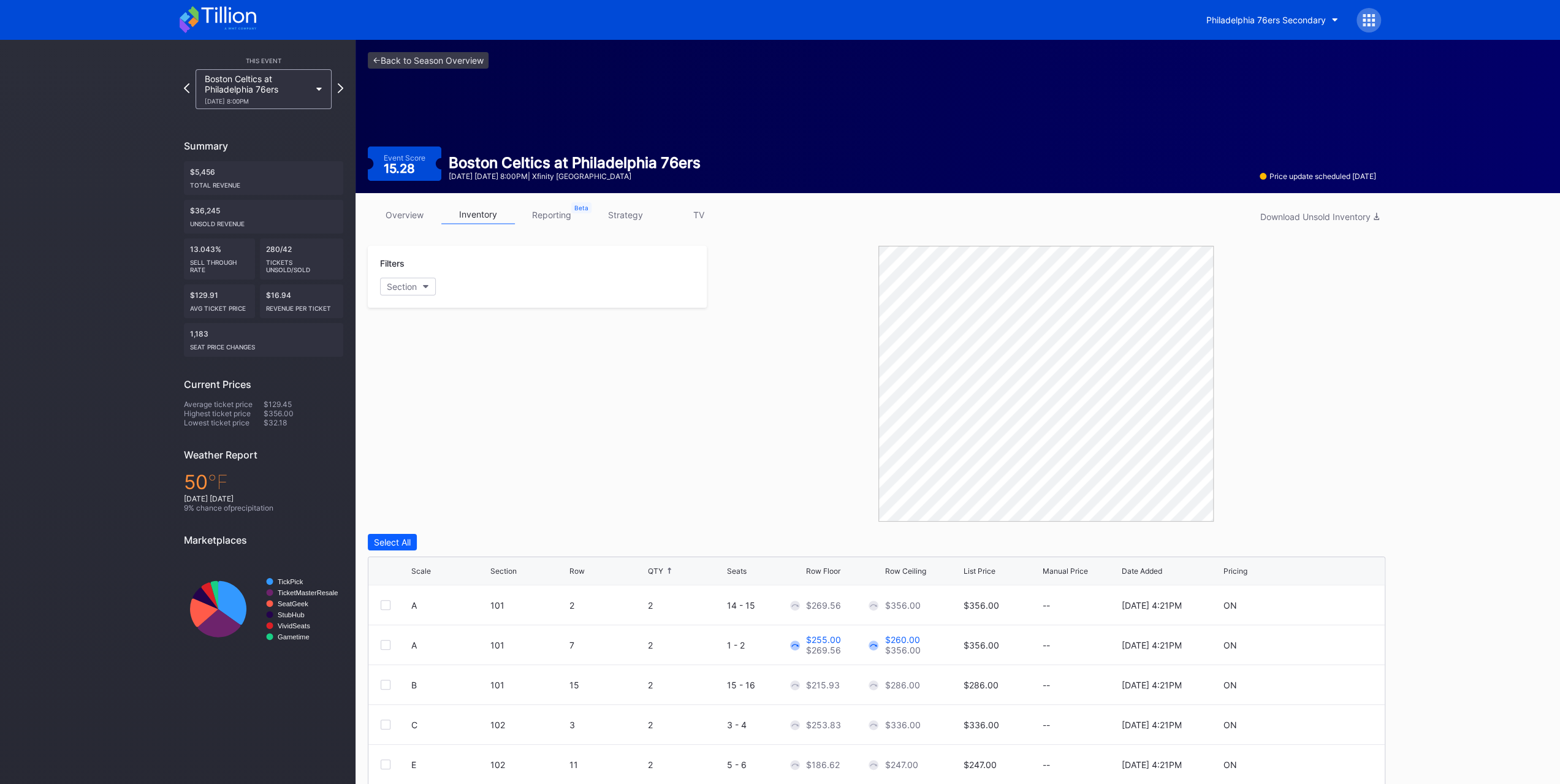
click at [250, 85] on div "Boston Celtics at Philadelphia 76ers [DATE] 8:00PM" at bounding box center [258, 89] width 106 height 31
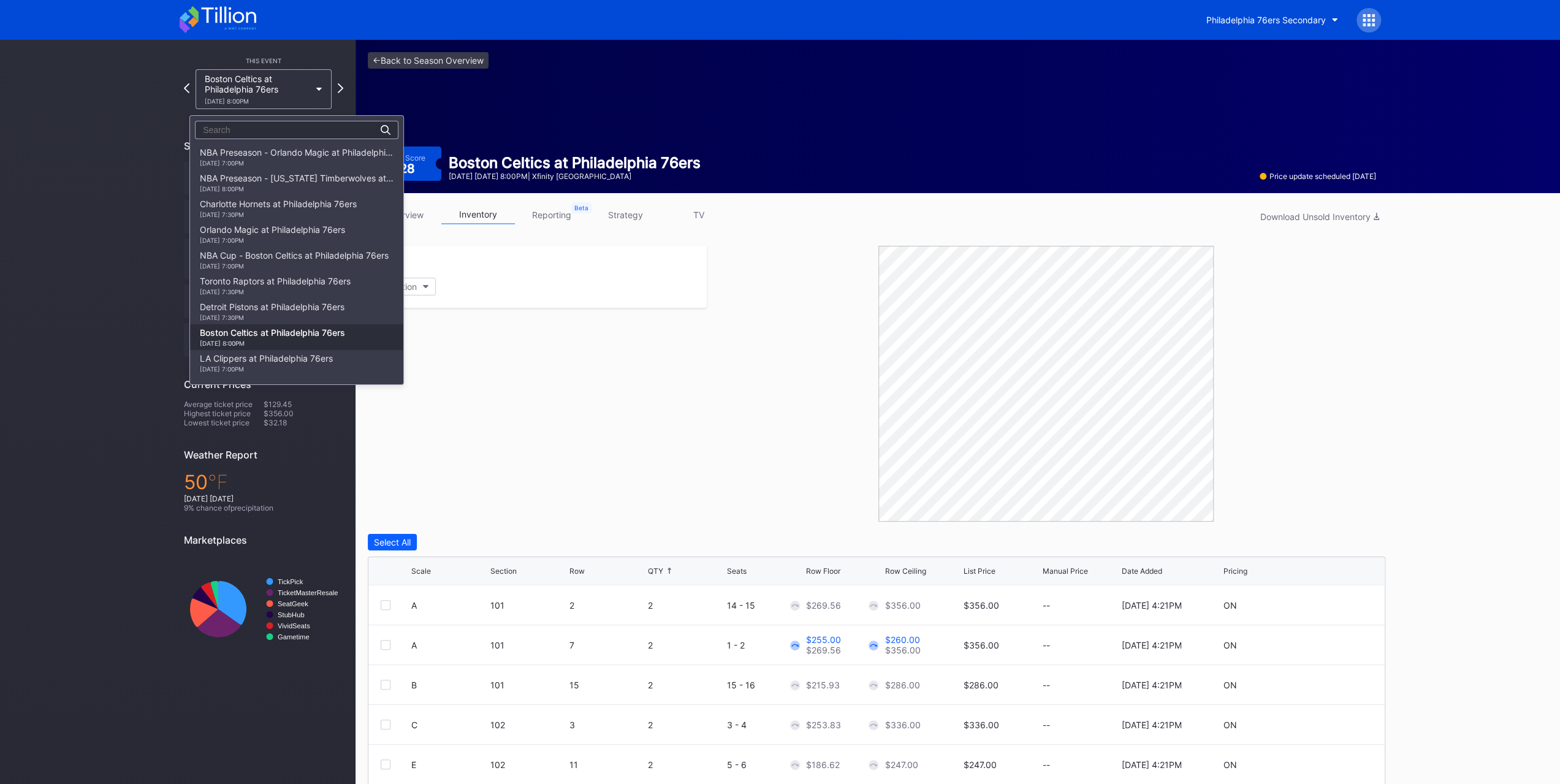
scroll to position [182, 0]
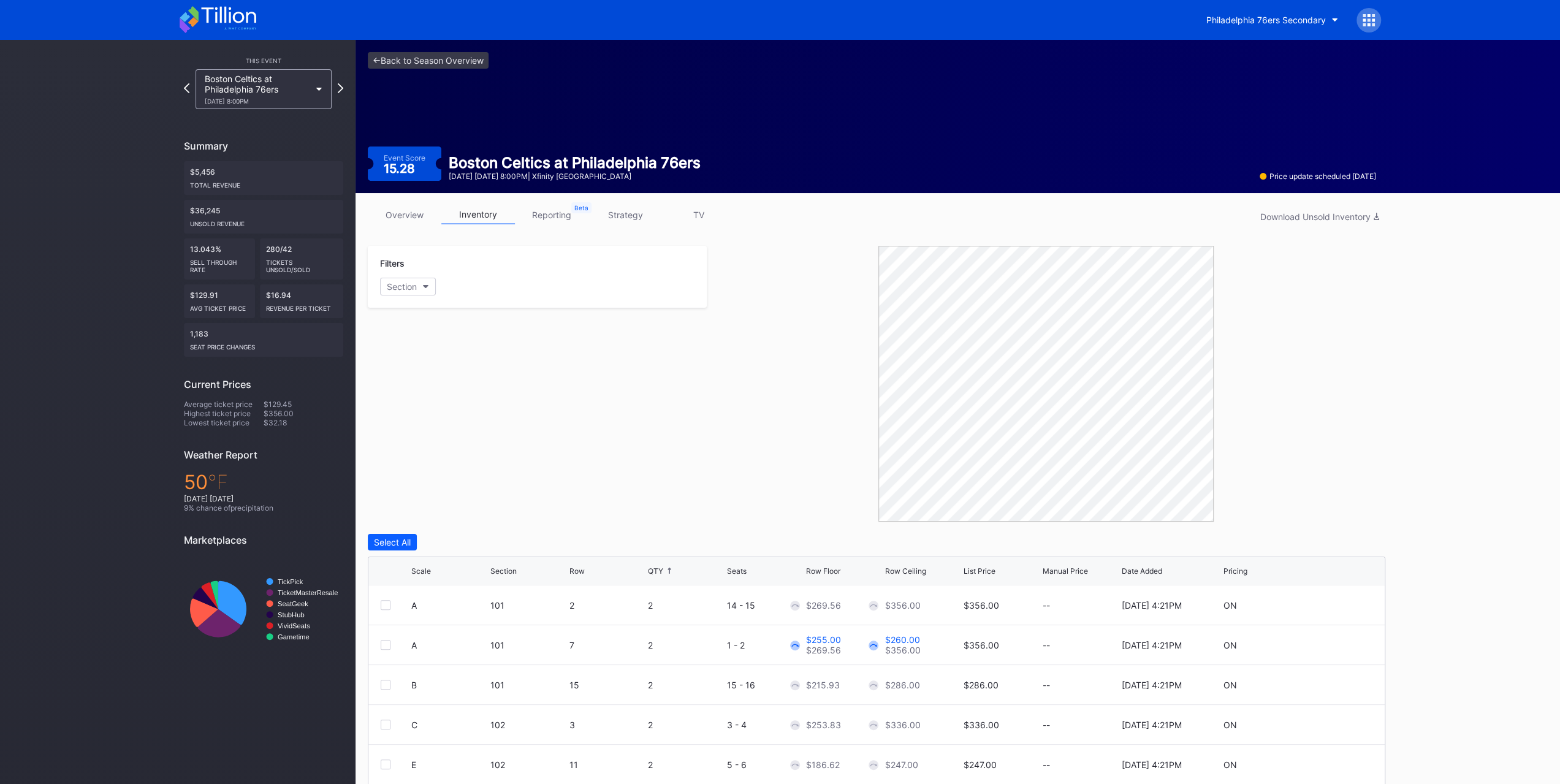
click at [236, 19] on icon at bounding box center [218, 19] width 76 height 27
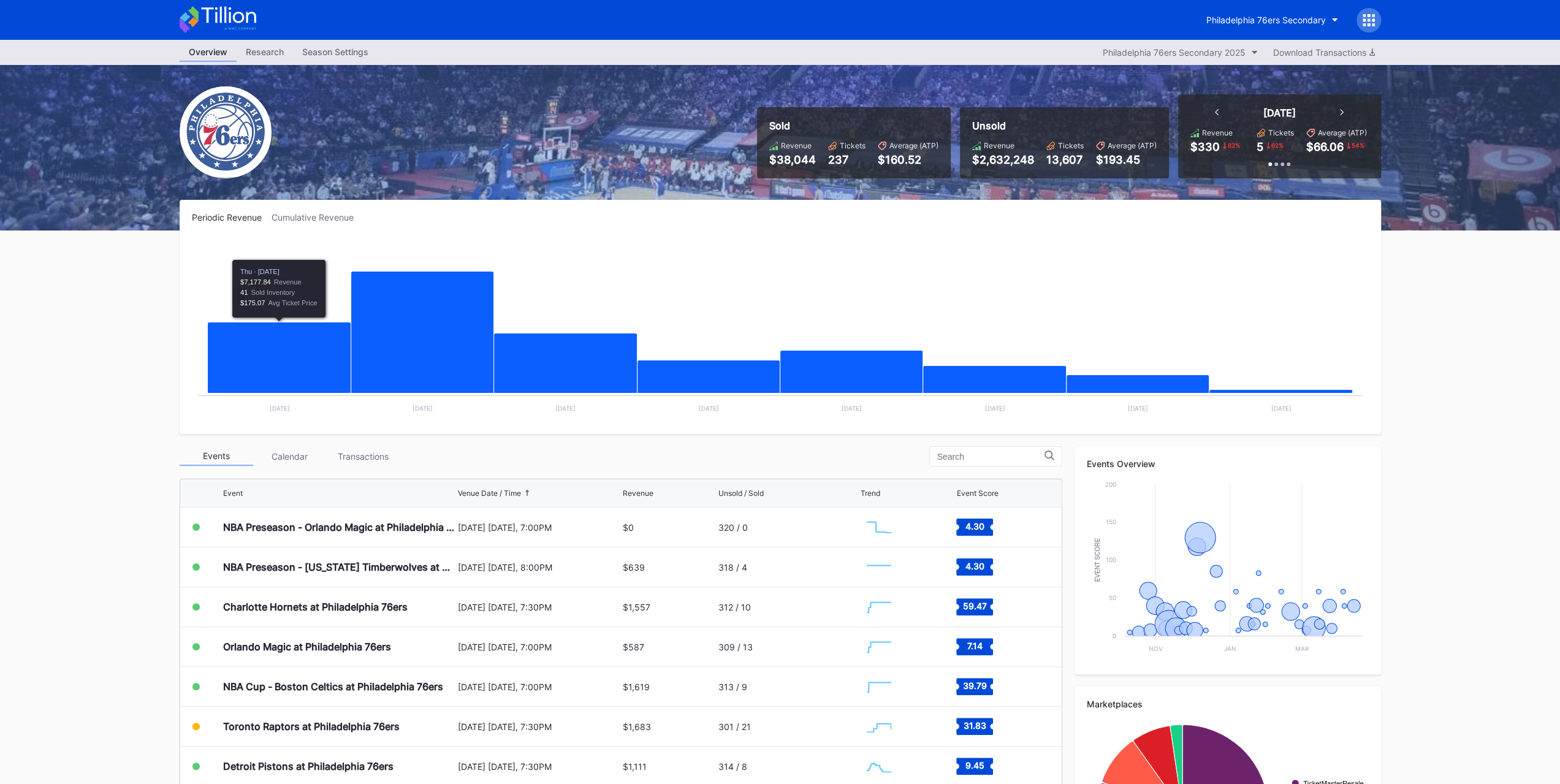
drag, startPoint x: 376, startPoint y: 448, endPoint x: 316, endPoint y: 456, distance: 60.5
click at [375, 448] on div "Transactions" at bounding box center [363, 456] width 74 height 19
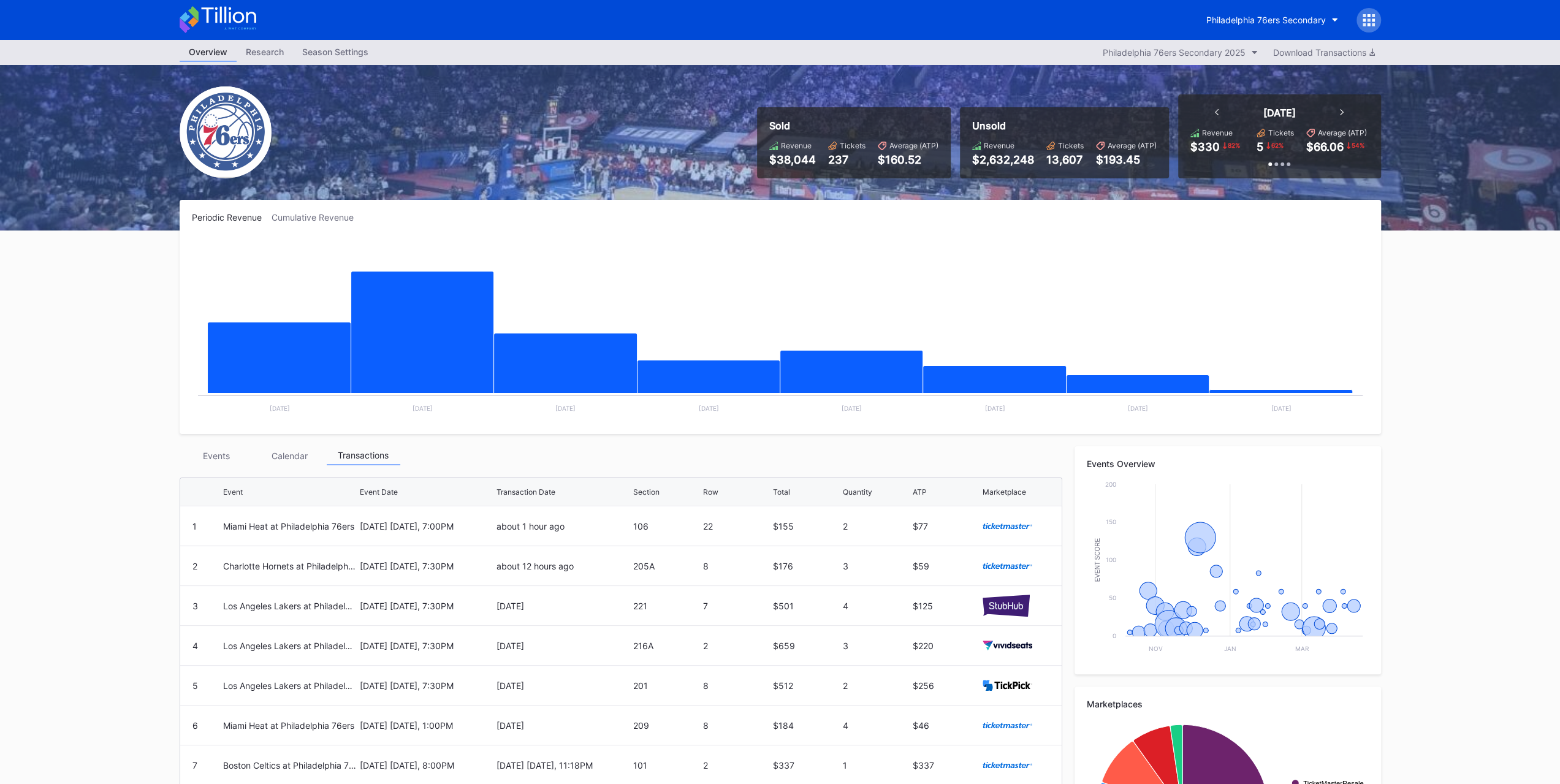
click at [189, 474] on div "Event Event Date Transaction Date Section Row Total Quantity ATP Marketplace 1 …" at bounding box center [621, 703] width 883 height 464
click at [198, 462] on div "Events" at bounding box center [217, 455] width 74 height 19
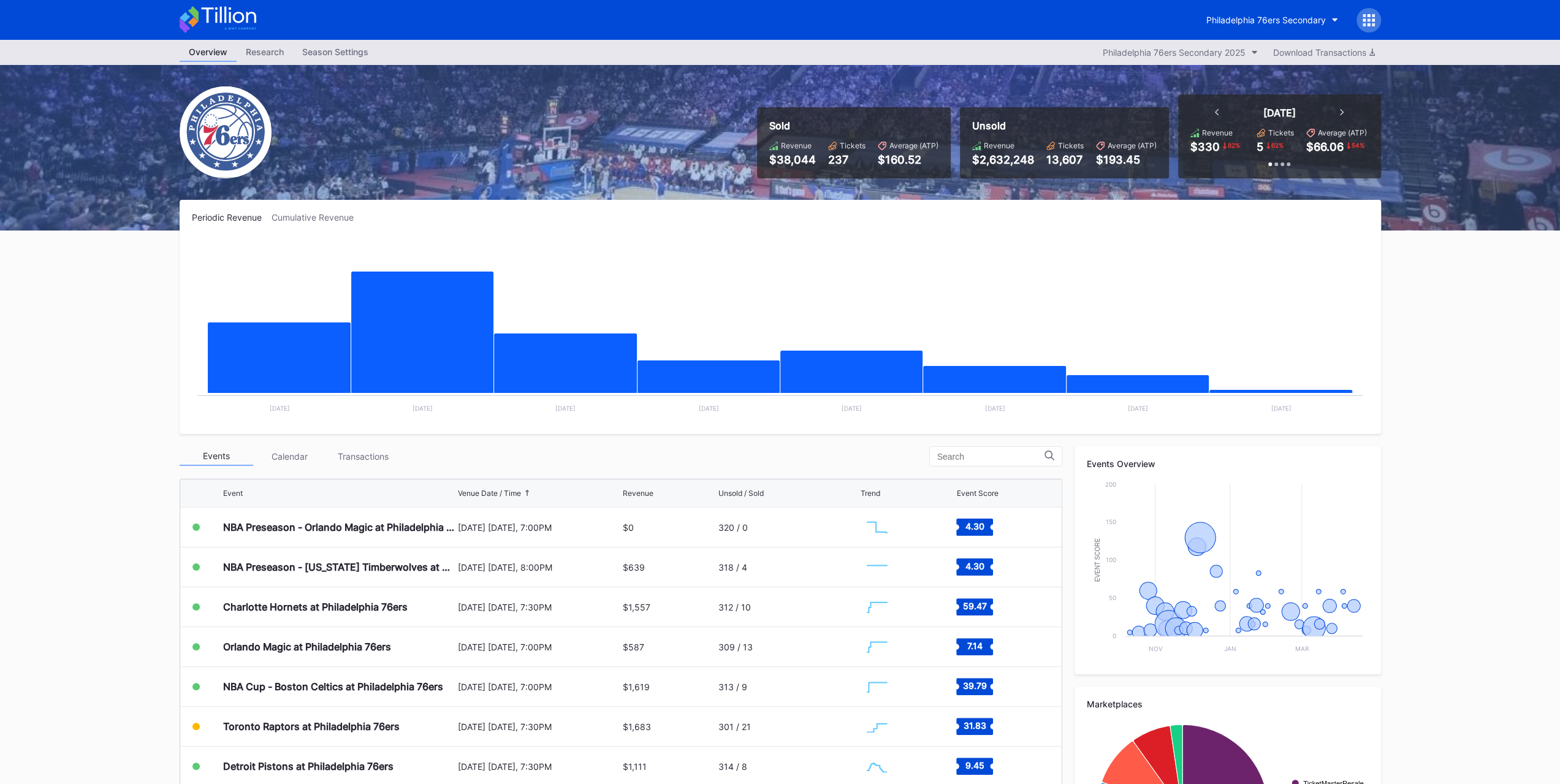
click at [80, 411] on div "Overview Research Season Settings Philadelphia 76ers Secondary 2025 Download Tr…" at bounding box center [780, 483] width 1560 height 887
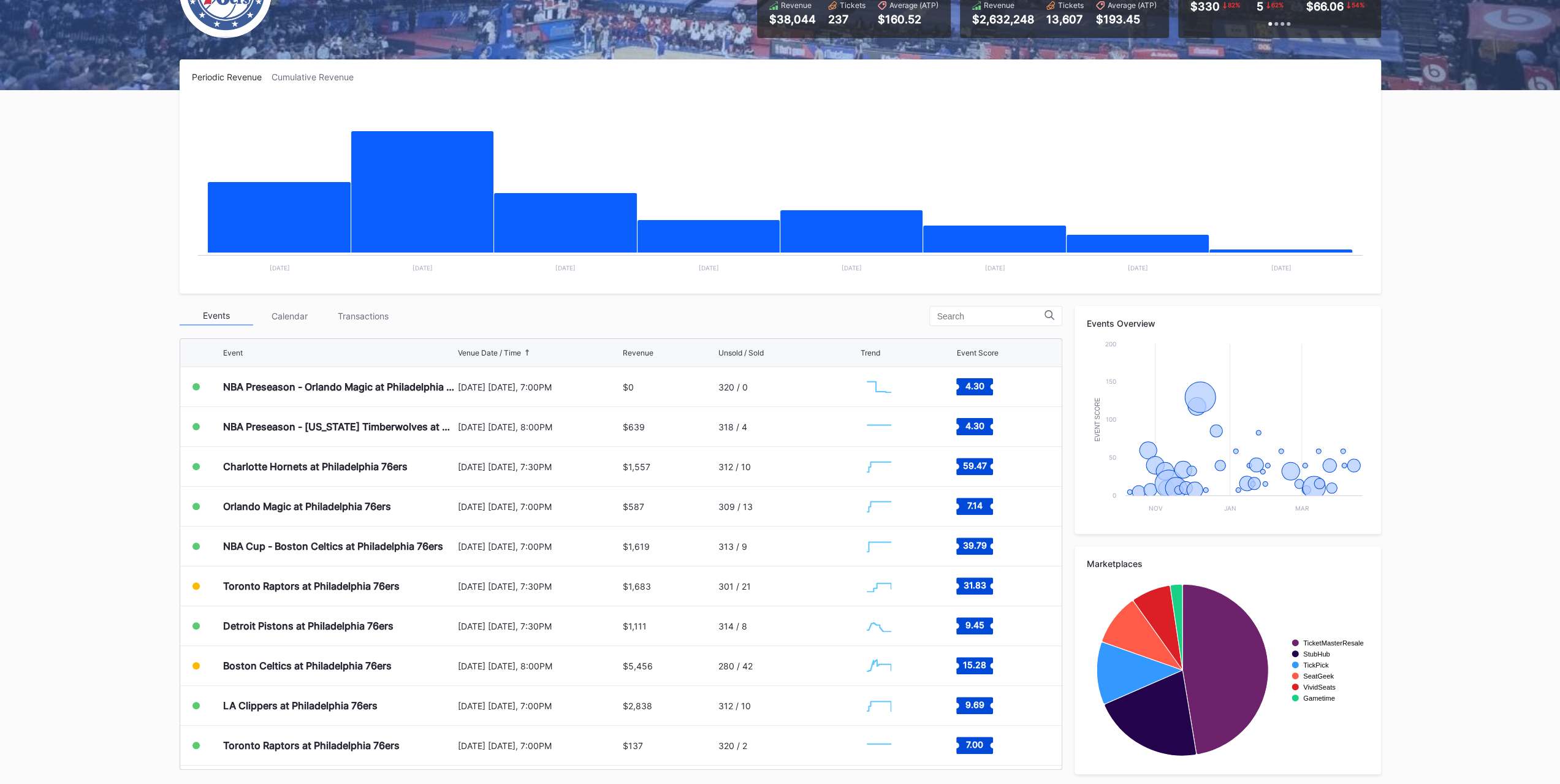
scroll to position [142, 0]
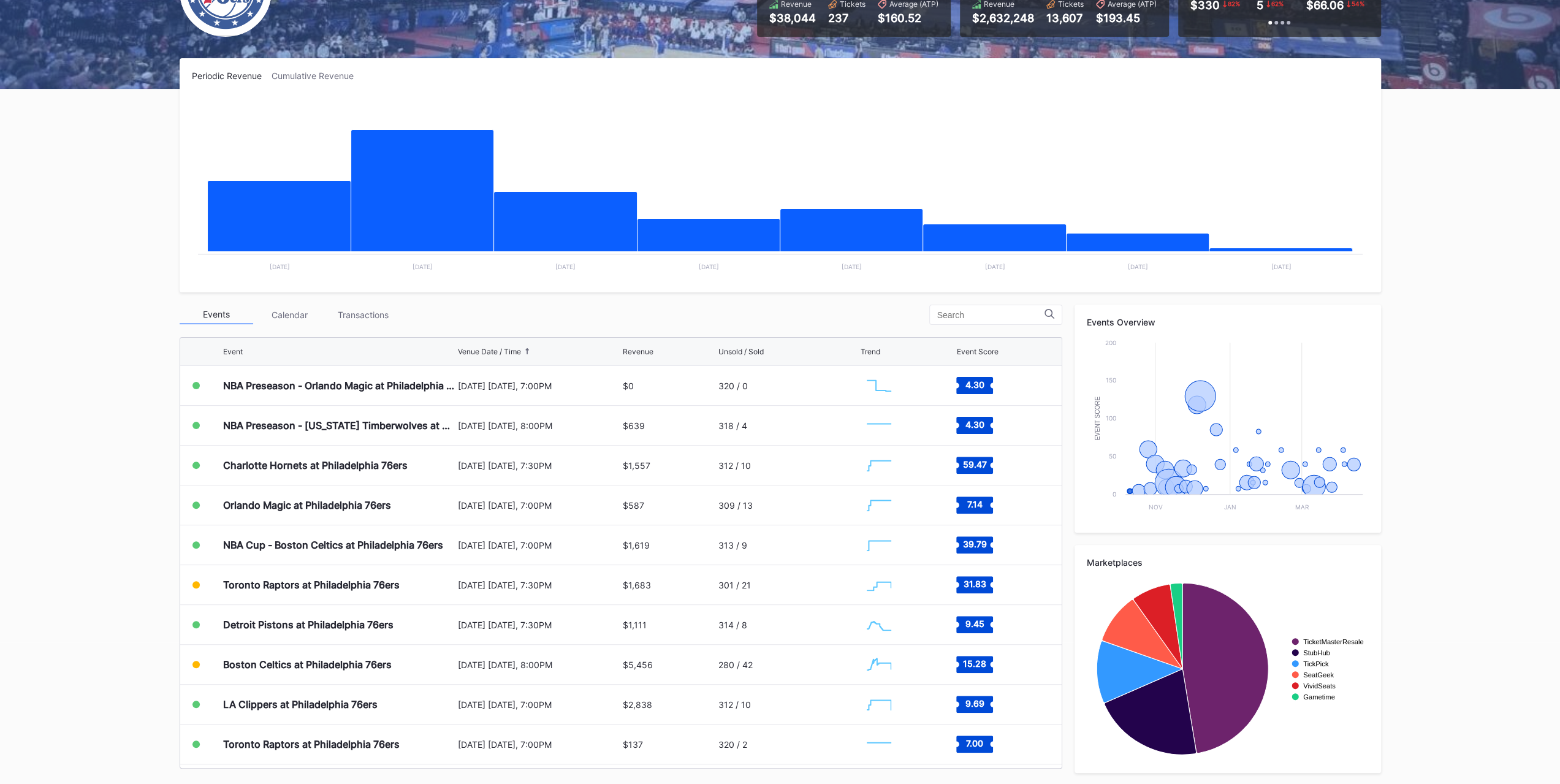
click at [329, 328] on div "Events Calendar Transactions Event Venue Date / Time Revenue Unsold / Sold Tren…" at bounding box center [621, 537] width 883 height 464
click at [342, 329] on div "Events Calendar Transactions Event Venue Date / Time Revenue Unsold / Sold Tren…" at bounding box center [621, 537] width 883 height 464
drag, startPoint x: 341, startPoint y: 331, endPoint x: 338, endPoint y: 342, distance: 11.4
click at [341, 333] on div "Event Venue Date / Time Revenue Unsold / Sold Trend Event Score NBA Preseason -…" at bounding box center [621, 549] width 883 height 437
click at [351, 323] on div "Events Calendar Transactions" at bounding box center [621, 315] width 883 height 20
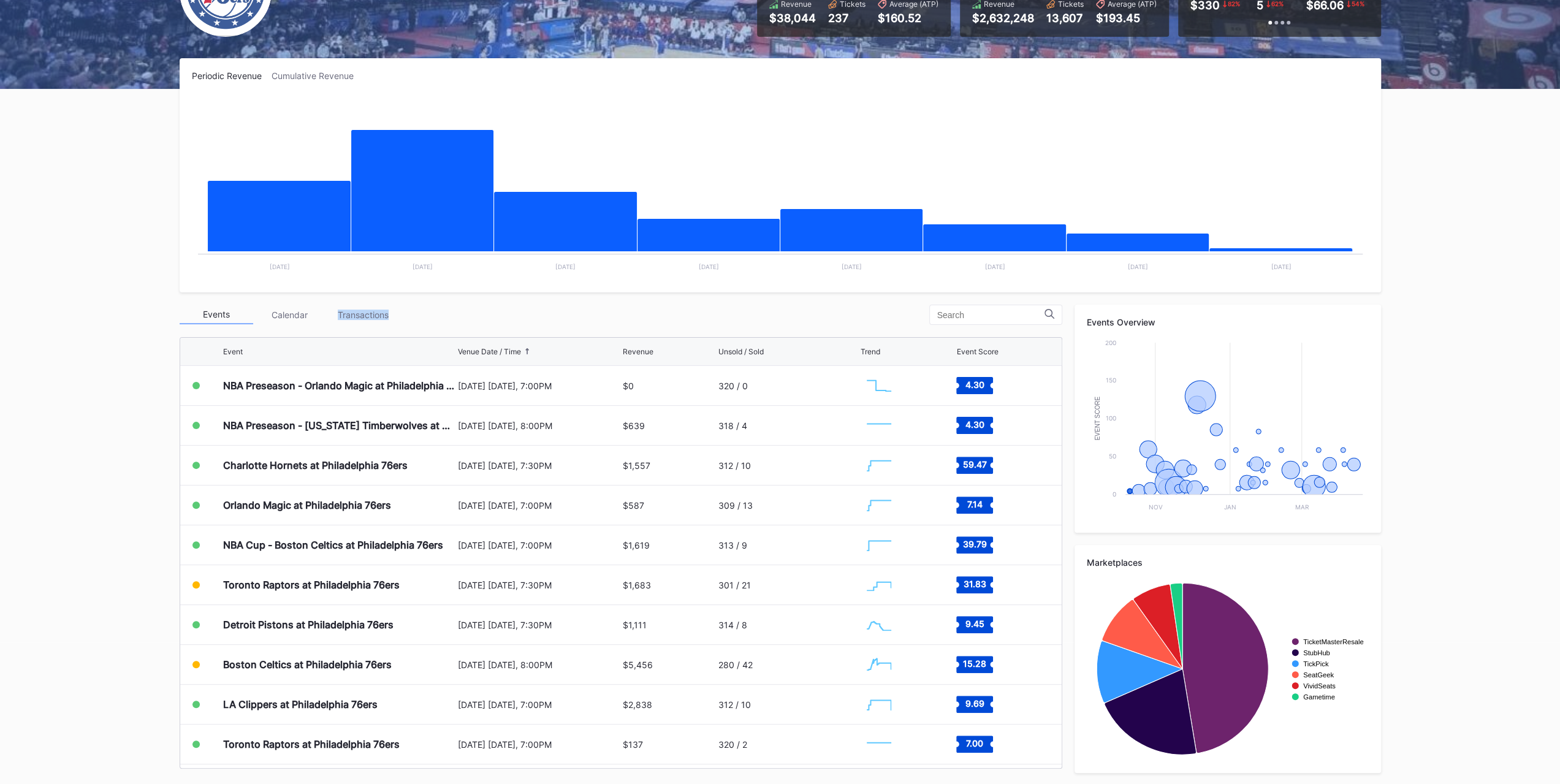
click at [351, 323] on div "Events Calendar Transactions" at bounding box center [621, 315] width 883 height 20
click at [351, 319] on div "Transactions" at bounding box center [363, 314] width 74 height 19
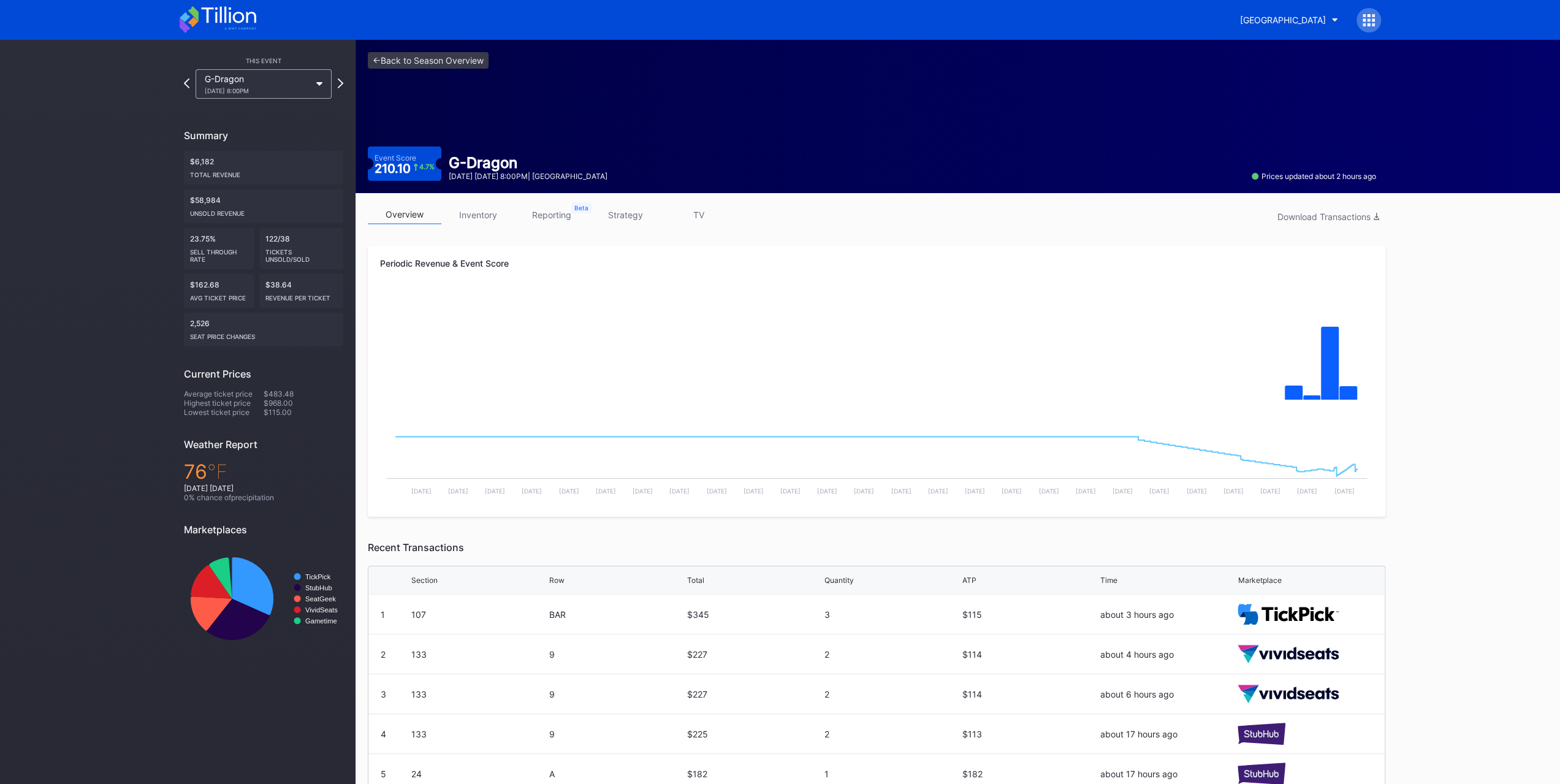
click at [487, 190] on div "<- Back to Season Overview Event Score 210.10 4.7 % G-Dragon August 22 Friday 8…" at bounding box center [872, 116] width 1033 height 153
click at [487, 208] on link "inventory" at bounding box center [478, 215] width 74 height 19
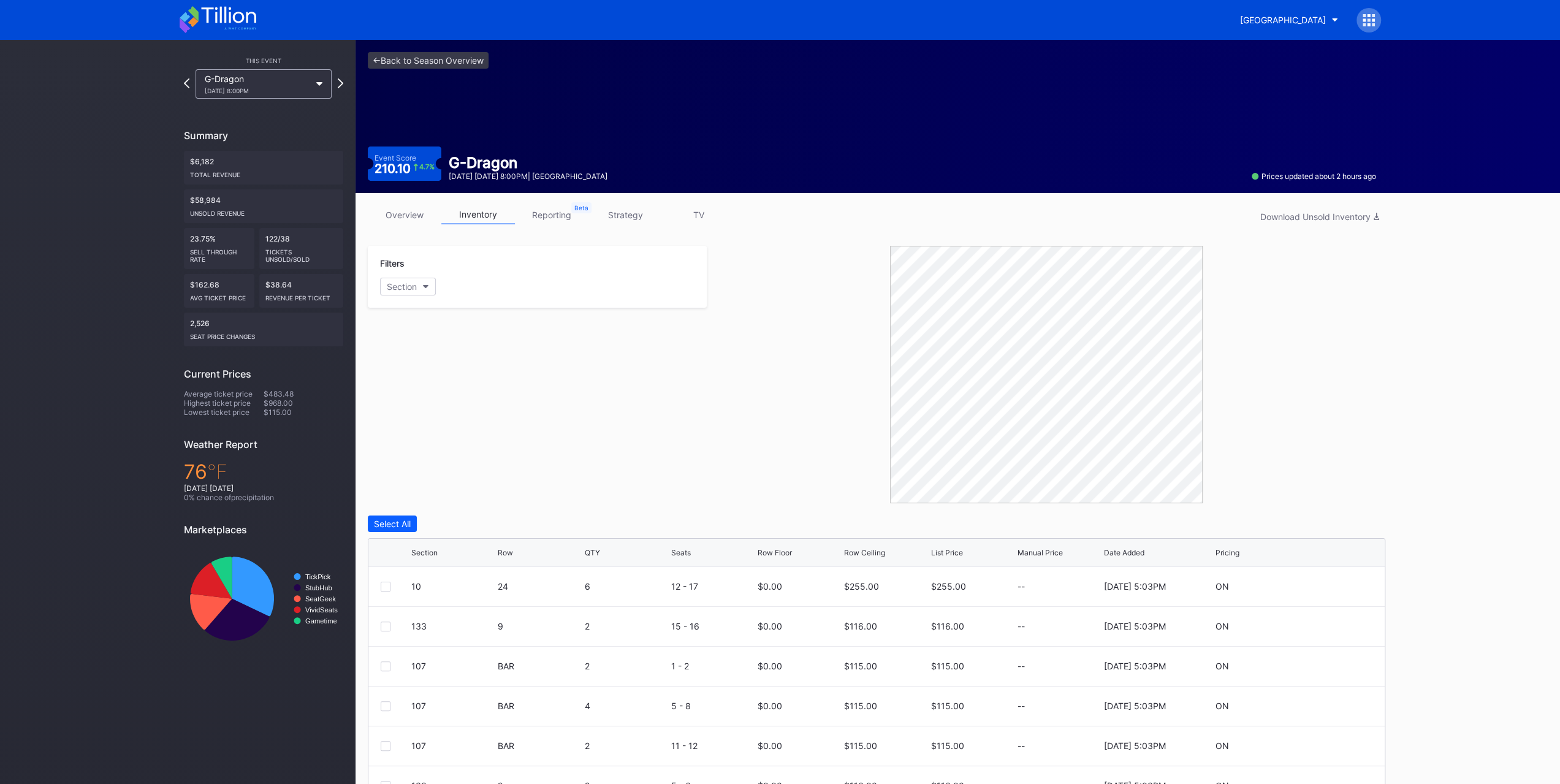
scroll to position [103, 0]
